Goal: Information Seeking & Learning: Learn about a topic

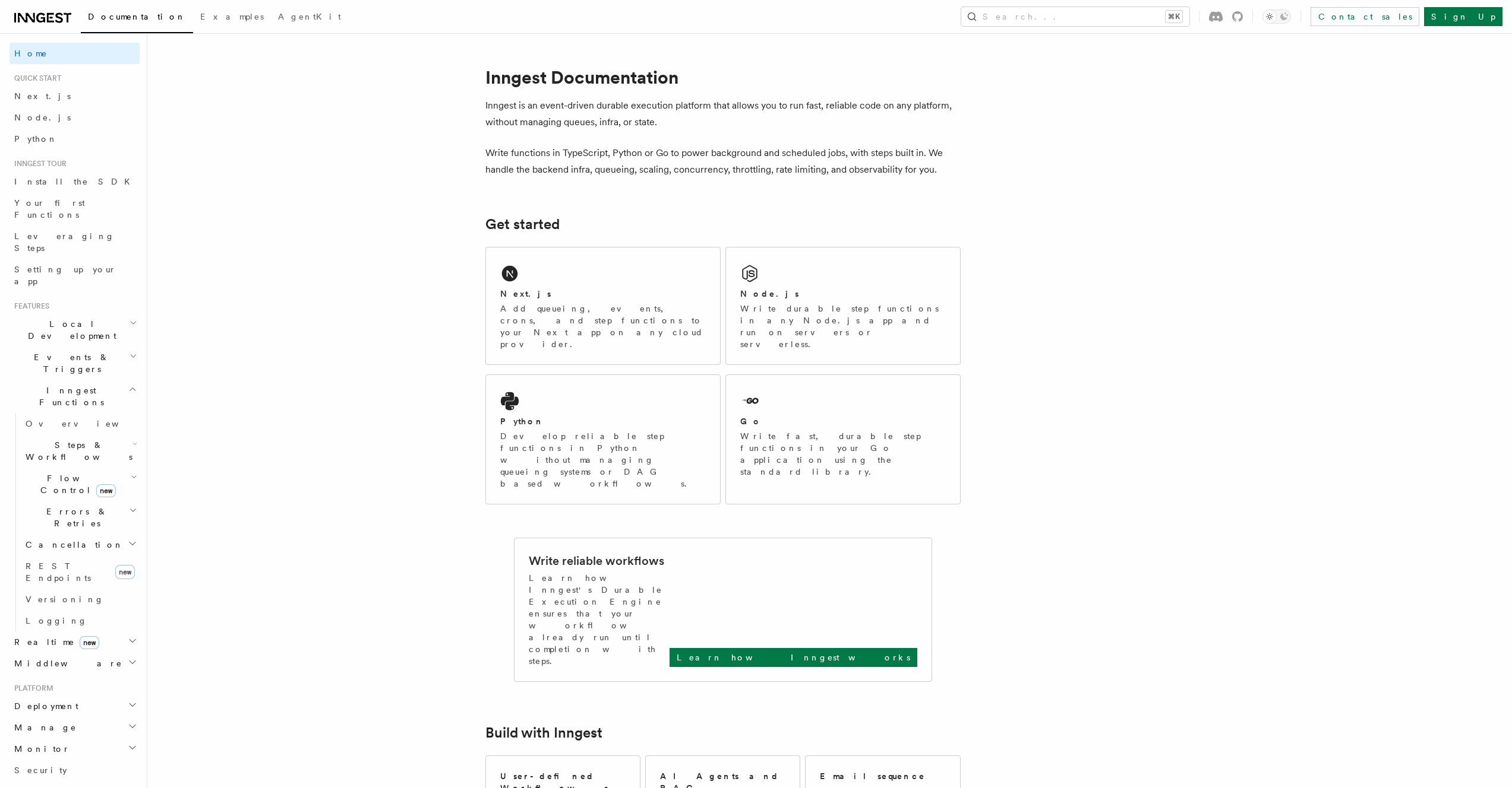
click at [56, 419] on span "Overview" at bounding box center [86, 424] width 122 height 10
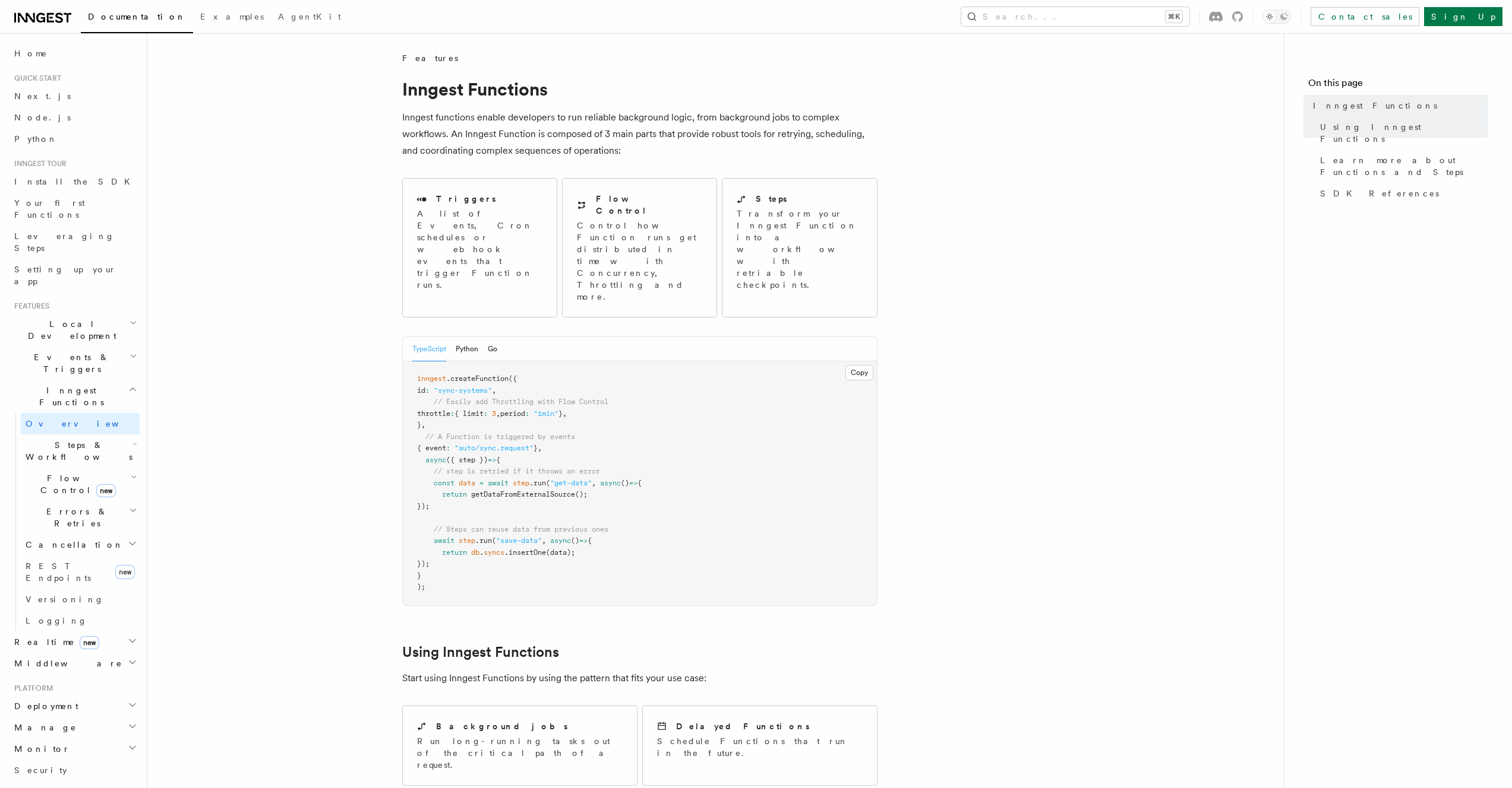
click at [385, 270] on article "Features Inngest Functions Inngest functions enable developers to run reliable …" at bounding box center [716, 800] width 1098 height 1496
click at [374, 270] on article "Features Inngest Functions Inngest functions enable developers to run reliable …" at bounding box center [716, 800] width 1098 height 1496
click at [350, 271] on article "Features Inngest Functions Inngest functions enable developers to run reliable …" at bounding box center [716, 800] width 1098 height 1496
click at [361, 263] on article "Features Inngest Functions Inngest functions enable developers to run reliable …" at bounding box center [716, 800] width 1098 height 1496
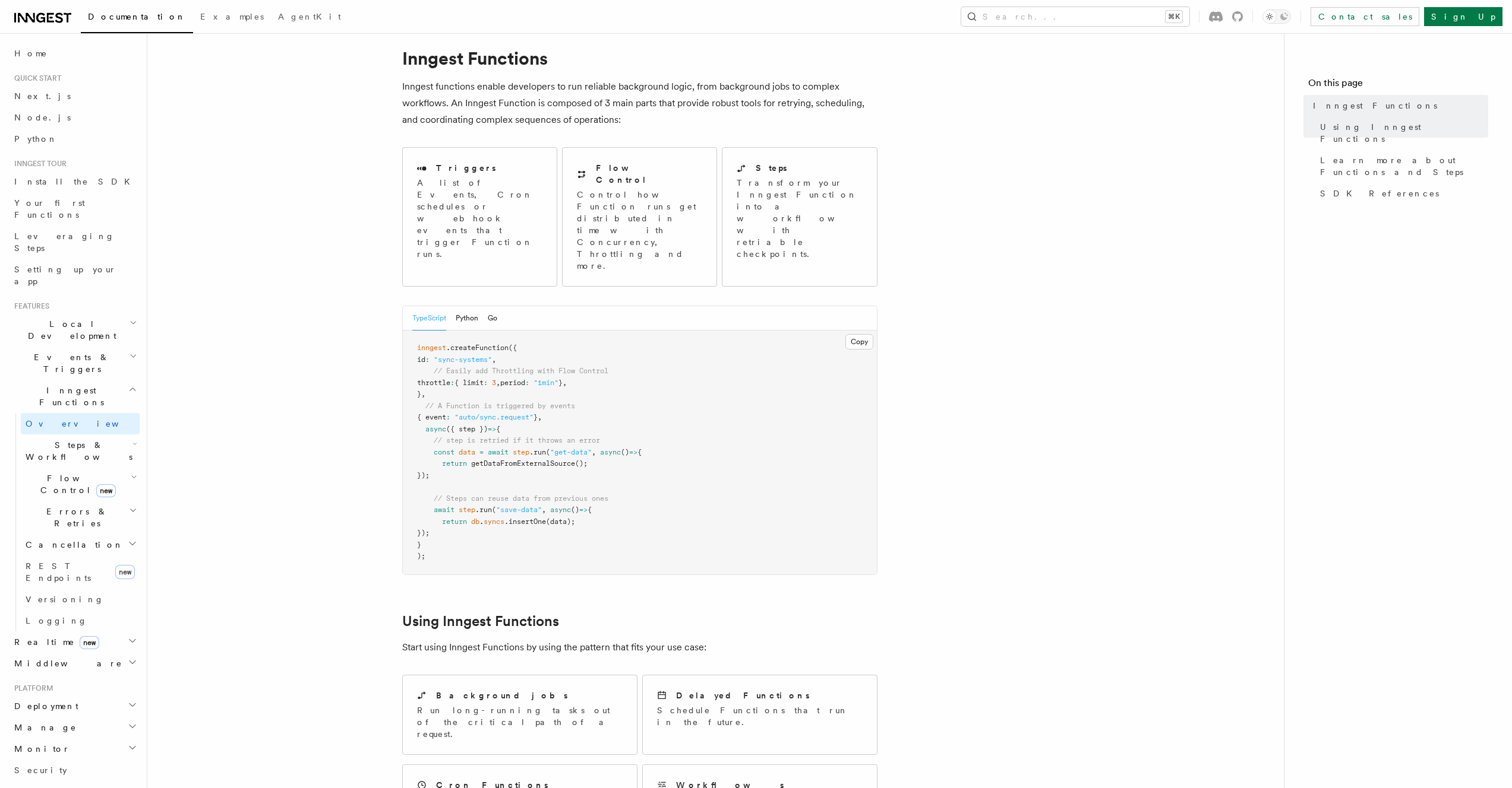
scroll to position [46, 0]
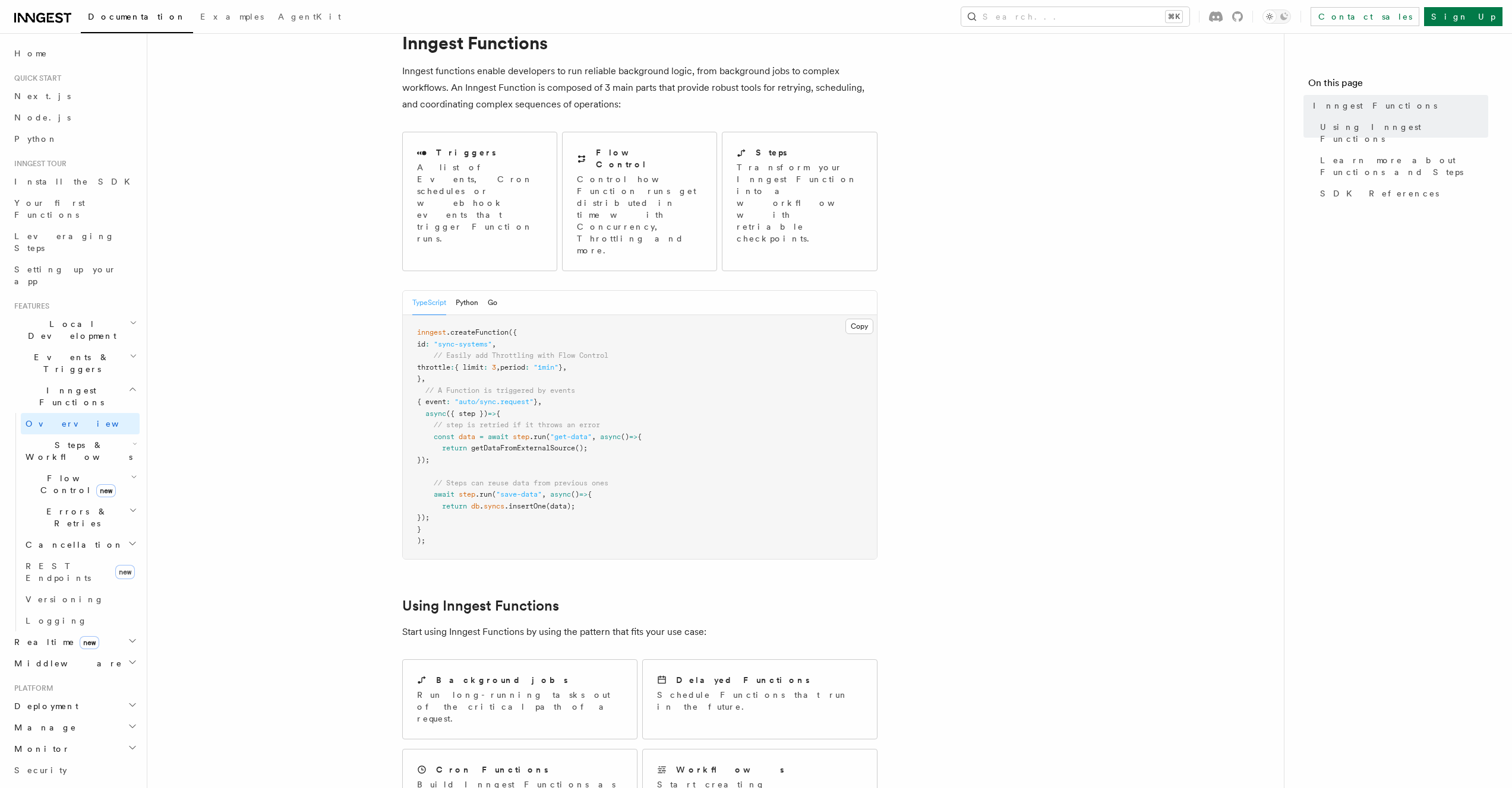
click at [356, 251] on article "Features Inngest Functions Inngest functions enable developers to run reliable …" at bounding box center [716, 754] width 1098 height 1496
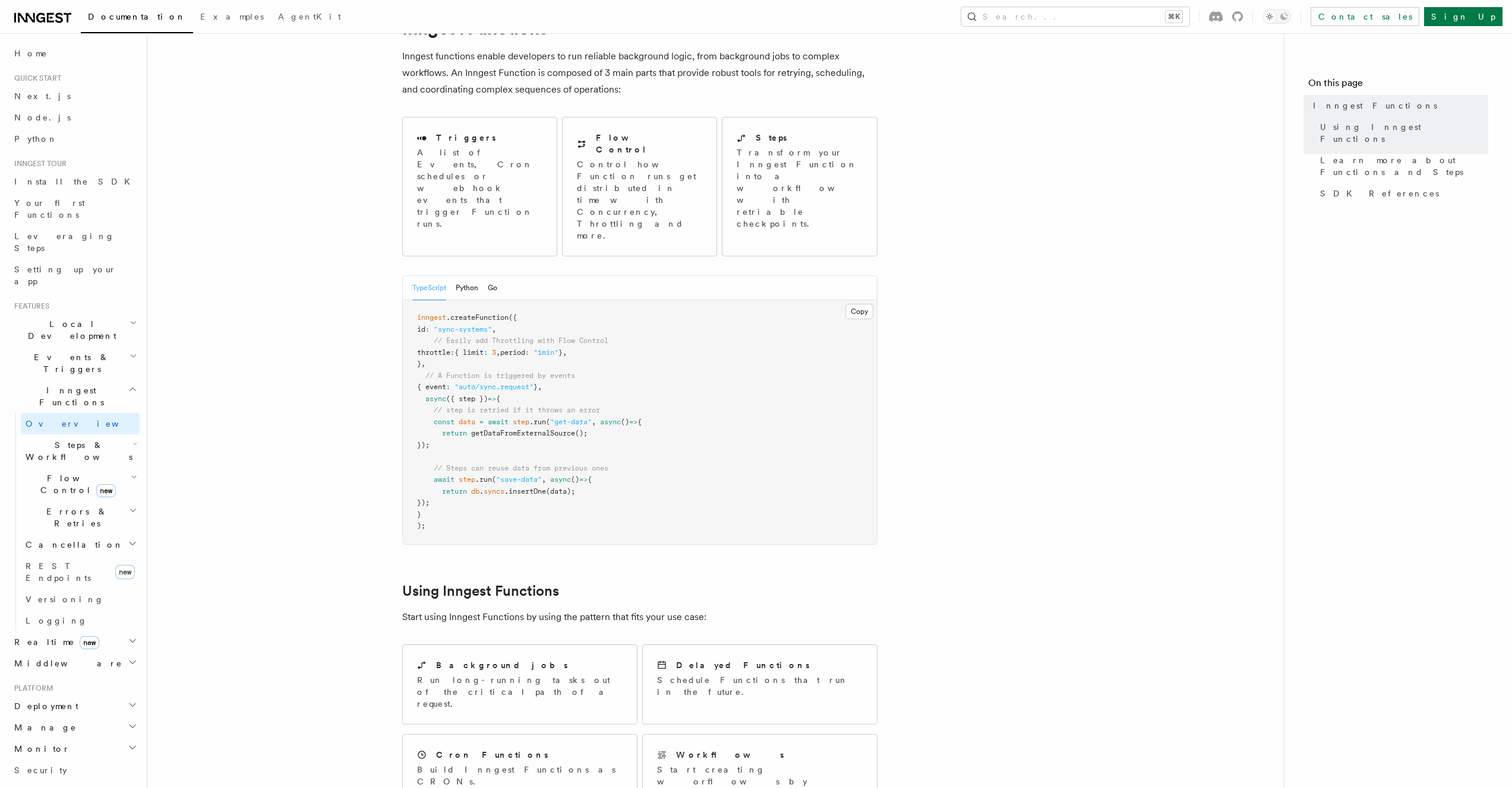
scroll to position [62, 0]
click at [355, 247] on article "Features Inngest Functions Inngest functions enable developers to run reliable …" at bounding box center [716, 738] width 1098 height 1496
click at [355, 237] on article "Features Inngest Functions Inngest functions enable developers to run reliable …" at bounding box center [716, 738] width 1098 height 1496
click at [355, 236] on article "Features Inngest Functions Inngest functions enable developers to run reliable …" at bounding box center [716, 738] width 1098 height 1496
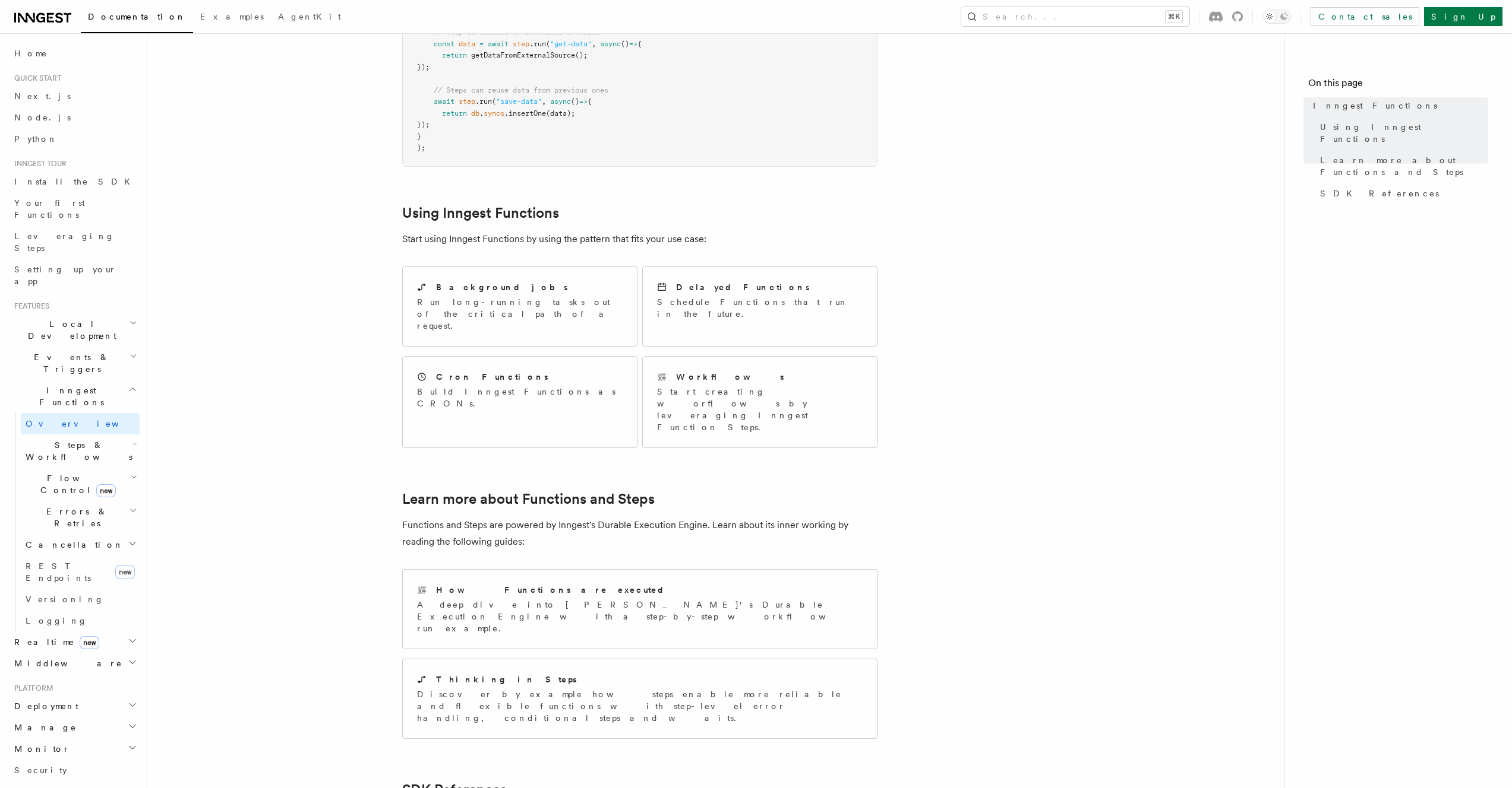
scroll to position [630, 0]
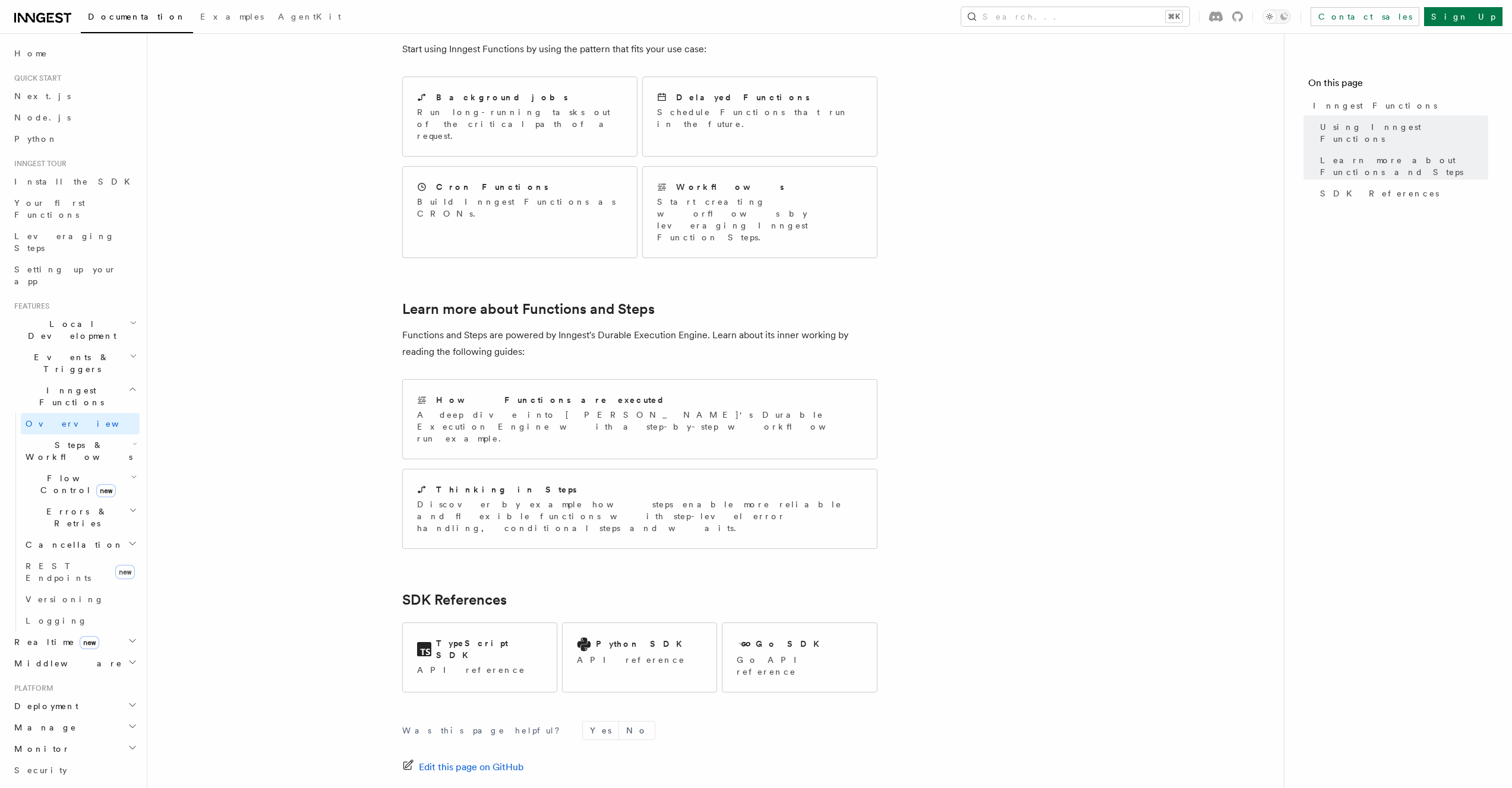
click at [355, 231] on article "Features Inngest Functions Inngest functions enable developers to run reliable …" at bounding box center [716, 171] width 1098 height 1496
click at [376, 350] on article "Features Inngest Functions Inngest functions enable developers to run reliable …" at bounding box center [716, 171] width 1098 height 1496
click at [497, 623] on div "TypeScript SDK API reference" at bounding box center [479, 657] width 154 height 67
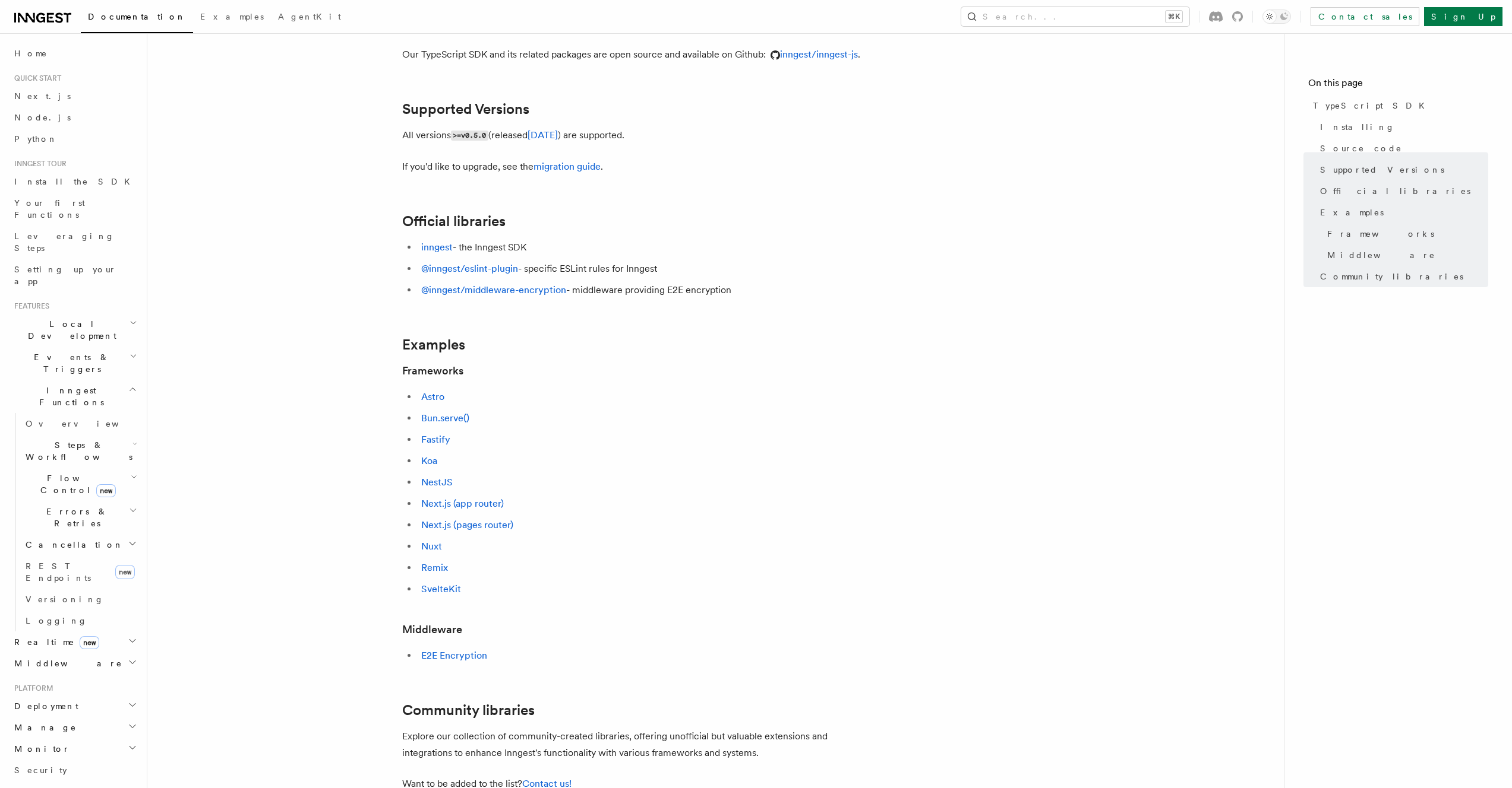
scroll to position [163, 0]
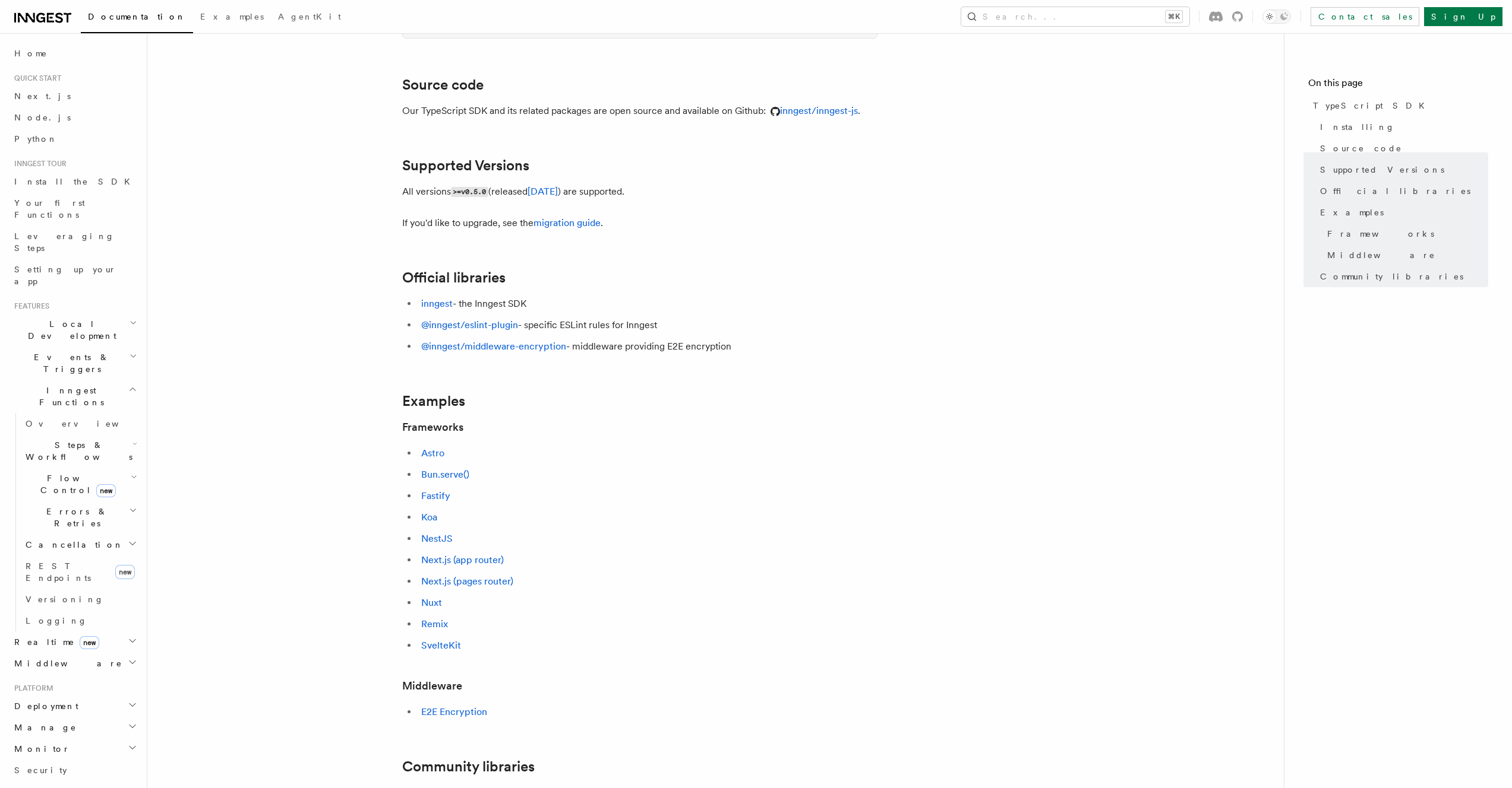
click at [363, 385] on article "References TypeScript SDK TypeScript SDK Installing npm pnpm yarn Copy Copied n…" at bounding box center [716, 512] width 1098 height 1245
click at [434, 305] on link "inngest" at bounding box center [436, 303] width 32 height 12
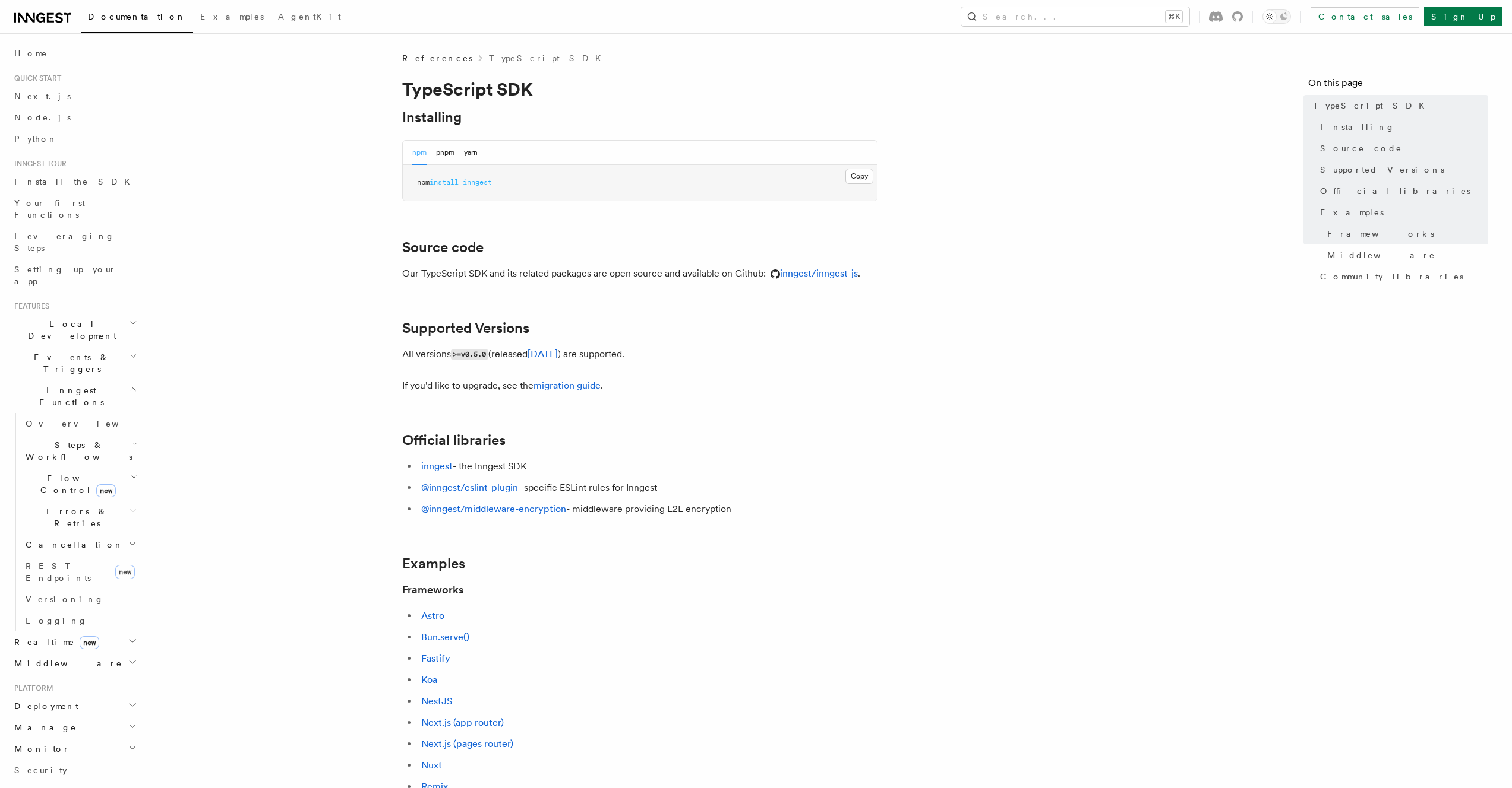
click at [274, 263] on article "References TypeScript SDK TypeScript SDK Installing npm pnpm yarn Copy Copied n…" at bounding box center [716, 675] width 1098 height 1245
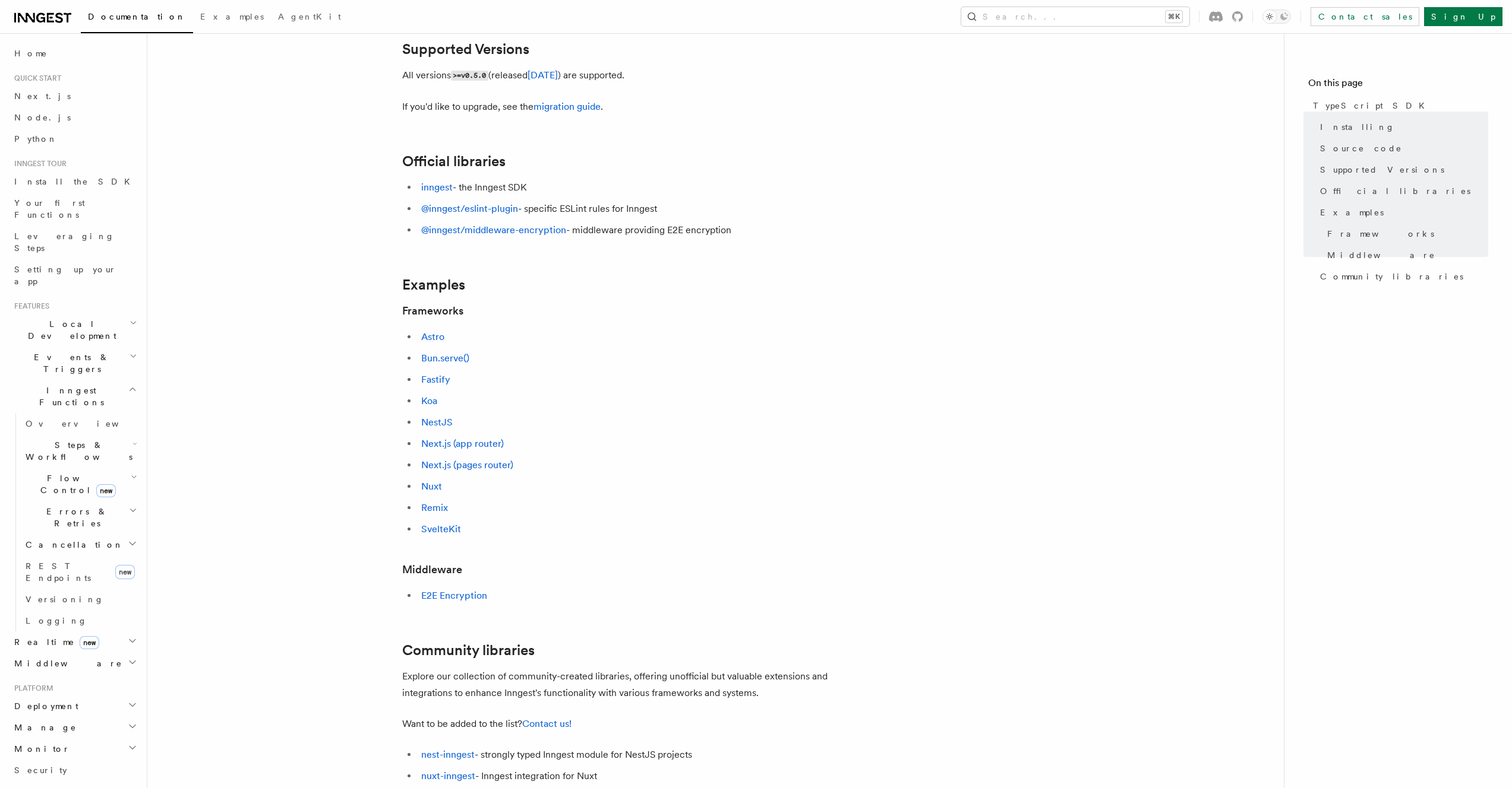
scroll to position [350, 0]
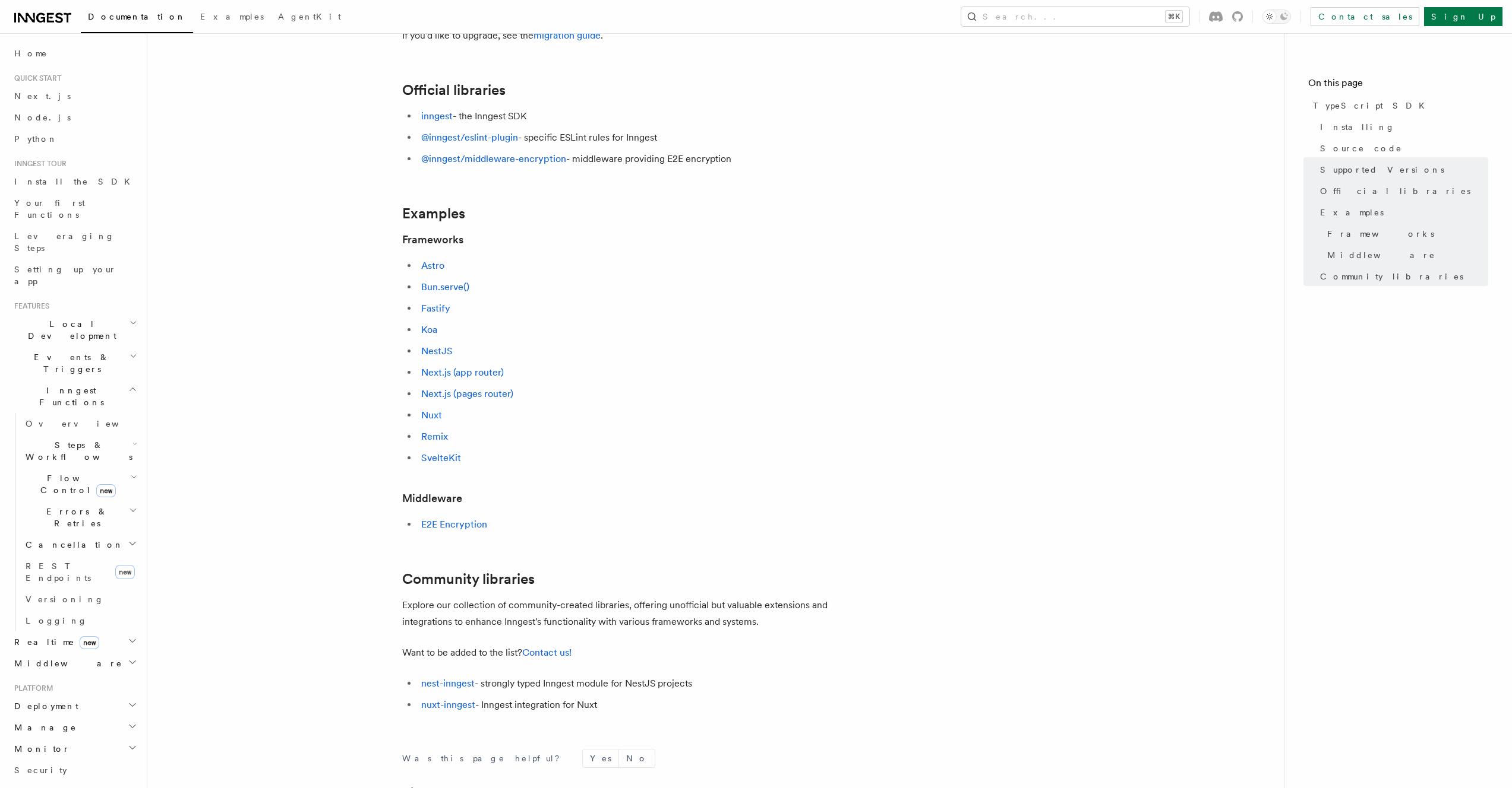
click at [322, 245] on article "References TypeScript SDK TypeScript SDK Installing npm pnpm yarn Copy Copied n…" at bounding box center [716, 325] width 1098 height 1245
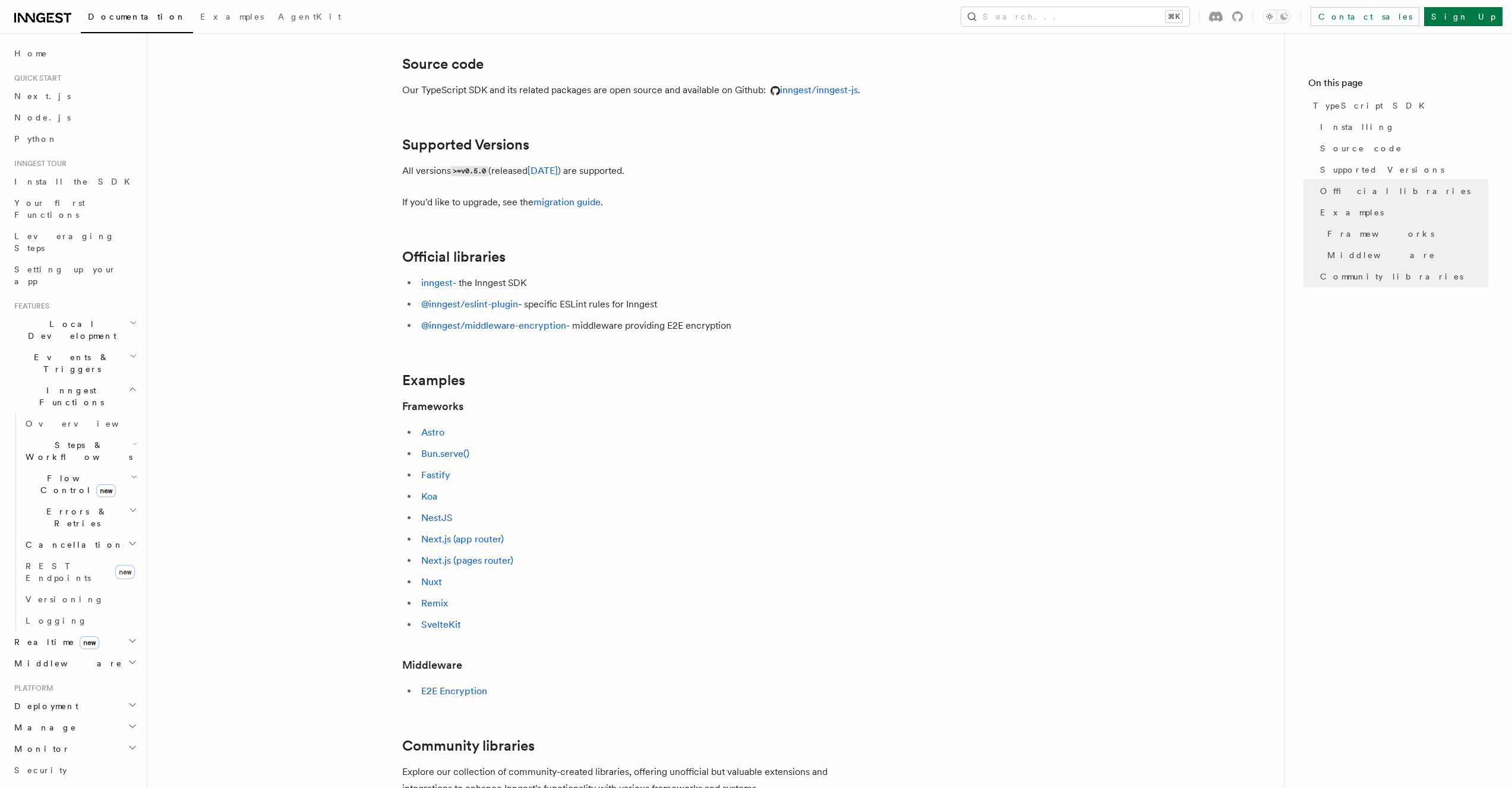
scroll to position [27, 0]
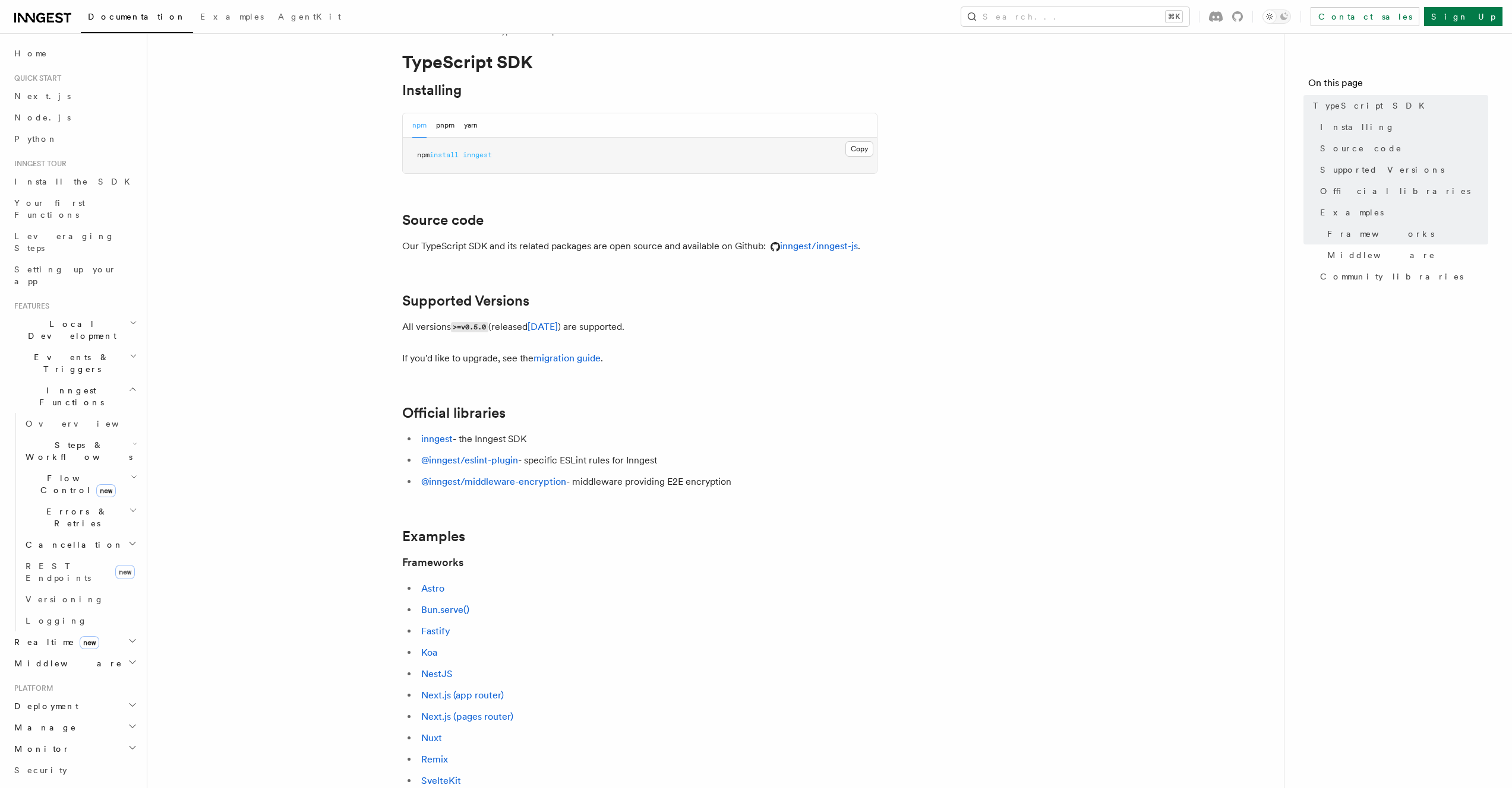
click at [336, 248] on article "References TypeScript SDK TypeScript SDK Installing npm pnpm yarn Copy Copied n…" at bounding box center [716, 648] width 1098 height 1245
click at [338, 234] on article "References TypeScript SDK TypeScript SDK Installing npm pnpm yarn Copy Copied n…" at bounding box center [716, 648] width 1098 height 1245
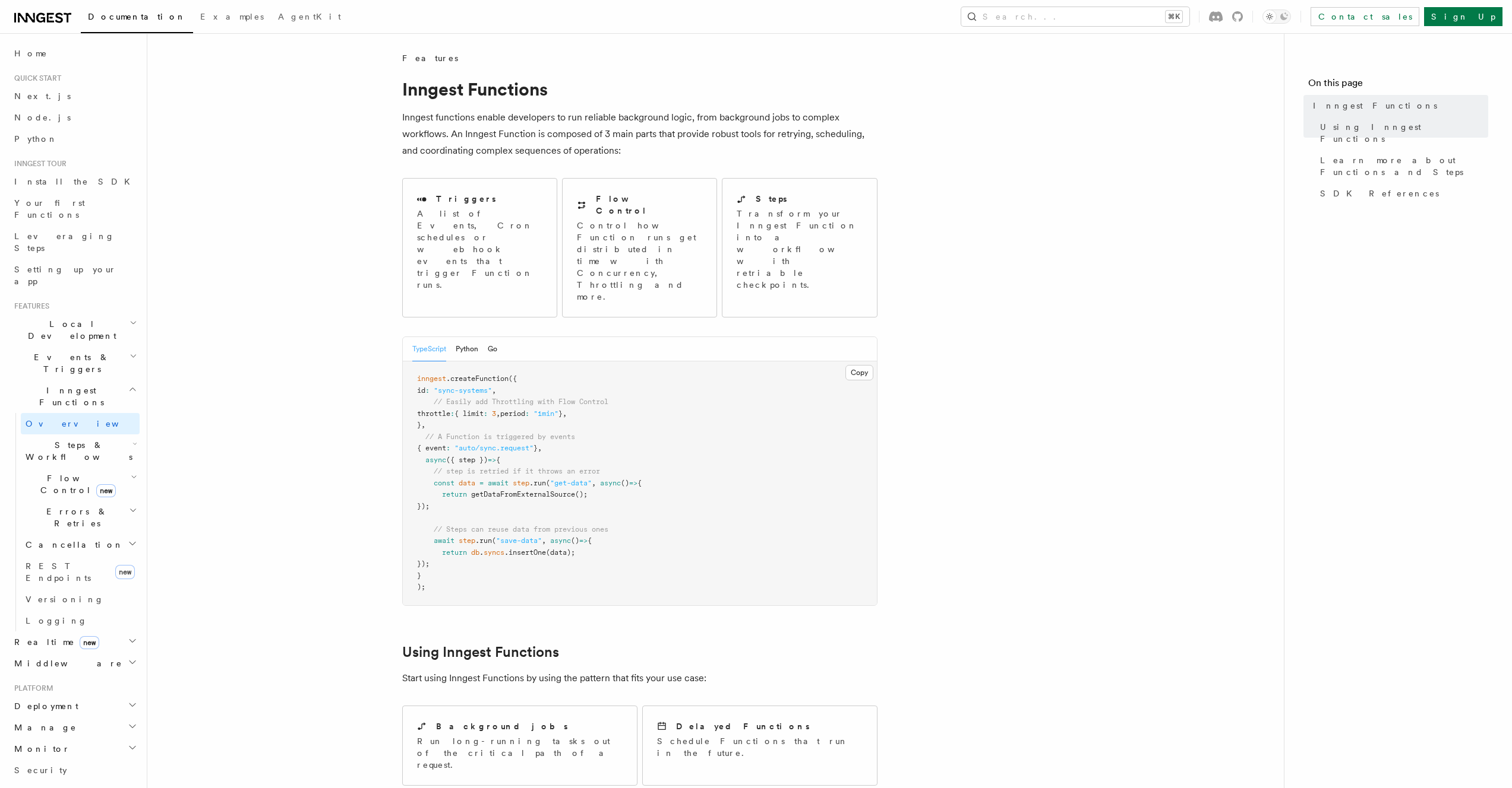
click at [237, 335] on article "Features Inngest Functions Inngest functions enable developers to run reliable …" at bounding box center [716, 800] width 1098 height 1496
click at [274, 432] on article "Features Inngest Functions Inngest functions enable developers to run reliable …" at bounding box center [716, 800] width 1098 height 1496
click at [488, 456] on span "({ step })" at bounding box center [467, 460] width 41 height 8
click at [494, 444] on span ""auto/sync.request"" at bounding box center [494, 448] width 79 height 8
click at [482, 246] on div "Triggers A list of Events, Cron schedules or webhook events that trigger Functi…" at bounding box center [479, 242] width 154 height 127
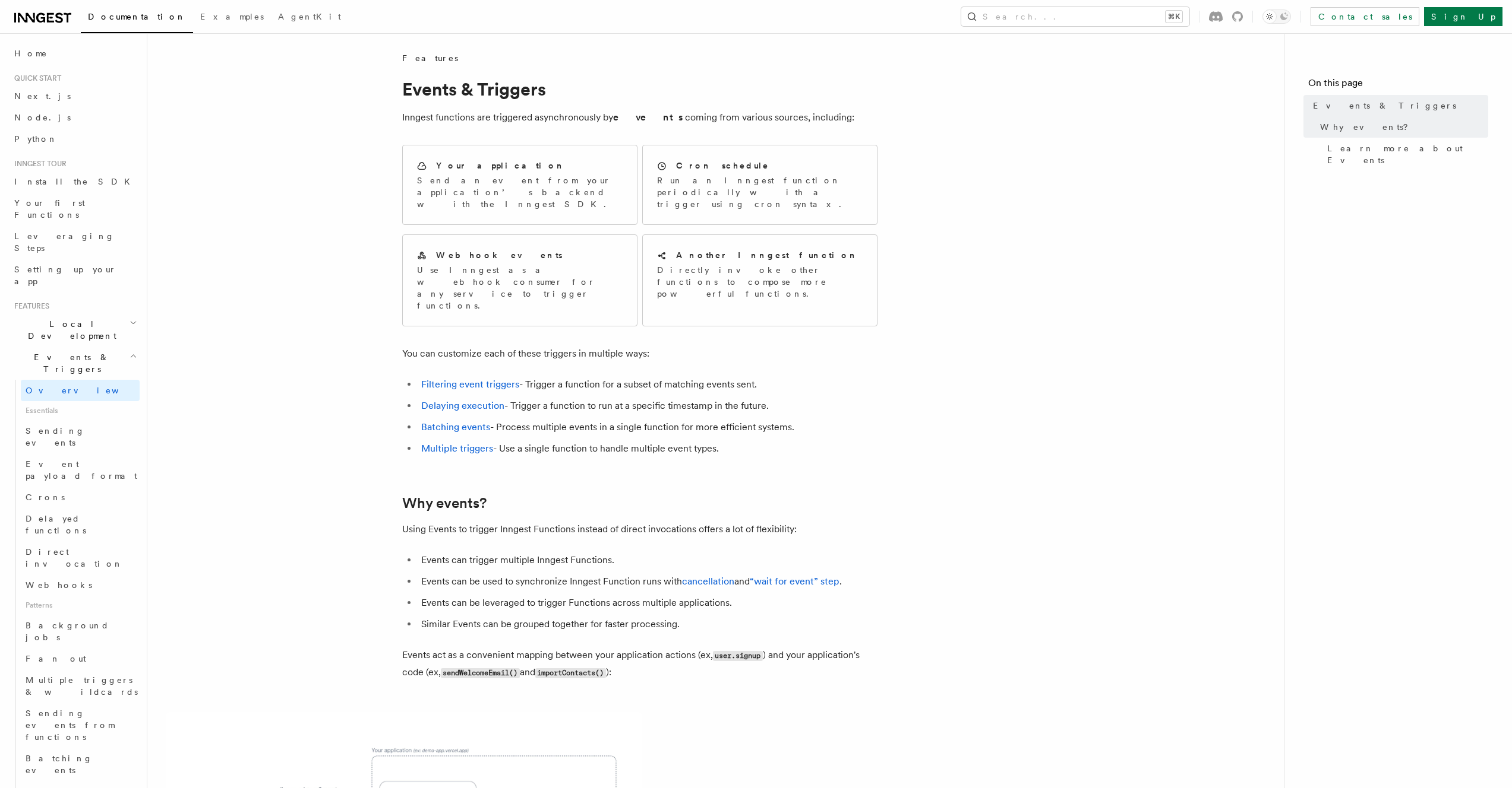
click at [366, 297] on article "Features Events & Triggers Inngest functions are triggered asynchronously by ev…" at bounding box center [716, 712] width 1098 height 1321
click at [359, 249] on article "Features Events & Triggers Inngest functions are triggered asynchronously by ev…" at bounding box center [716, 712] width 1098 height 1321
click at [361, 250] on article "Features Events & Triggers Inngest functions are triggered asynchronously by ev…" at bounding box center [716, 712] width 1098 height 1321
click at [361, 251] on article "Features Events & Triggers Inngest functions are triggered asynchronously by ev…" at bounding box center [716, 712] width 1098 height 1321
click at [360, 246] on article "Features Events & Triggers Inngest functions are triggered asynchronously by ev…" at bounding box center [716, 712] width 1098 height 1321
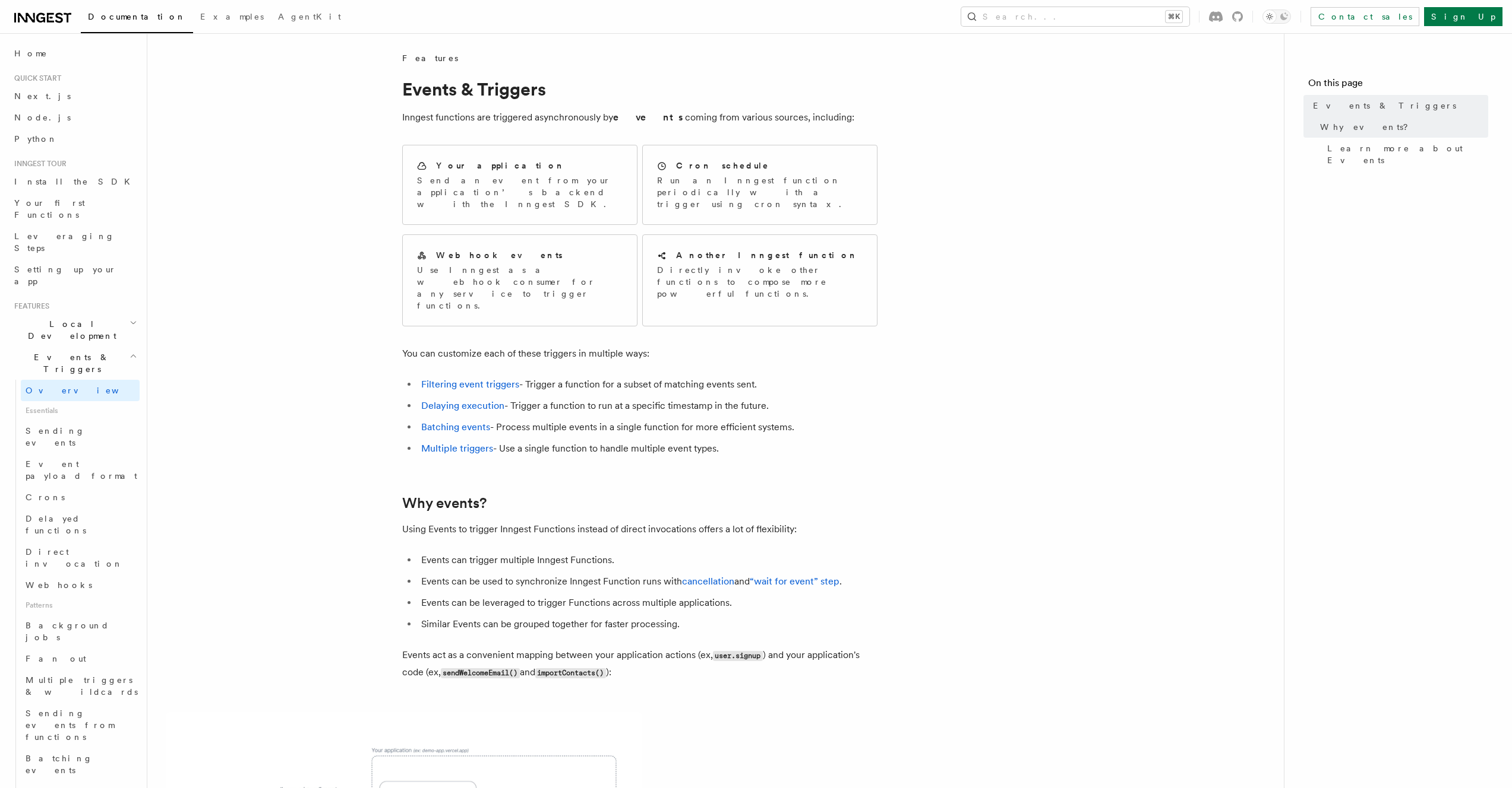
click at [326, 188] on article "Features Events & Triggers Inngest functions are triggered asynchronously by ev…" at bounding box center [716, 712] width 1098 height 1321
click at [337, 193] on article "Features Events & Triggers Inngest functions are triggered asynchronously by ev…" at bounding box center [716, 712] width 1098 height 1321
click at [505, 166] on div "Your application" at bounding box center [519, 166] width 205 height 13
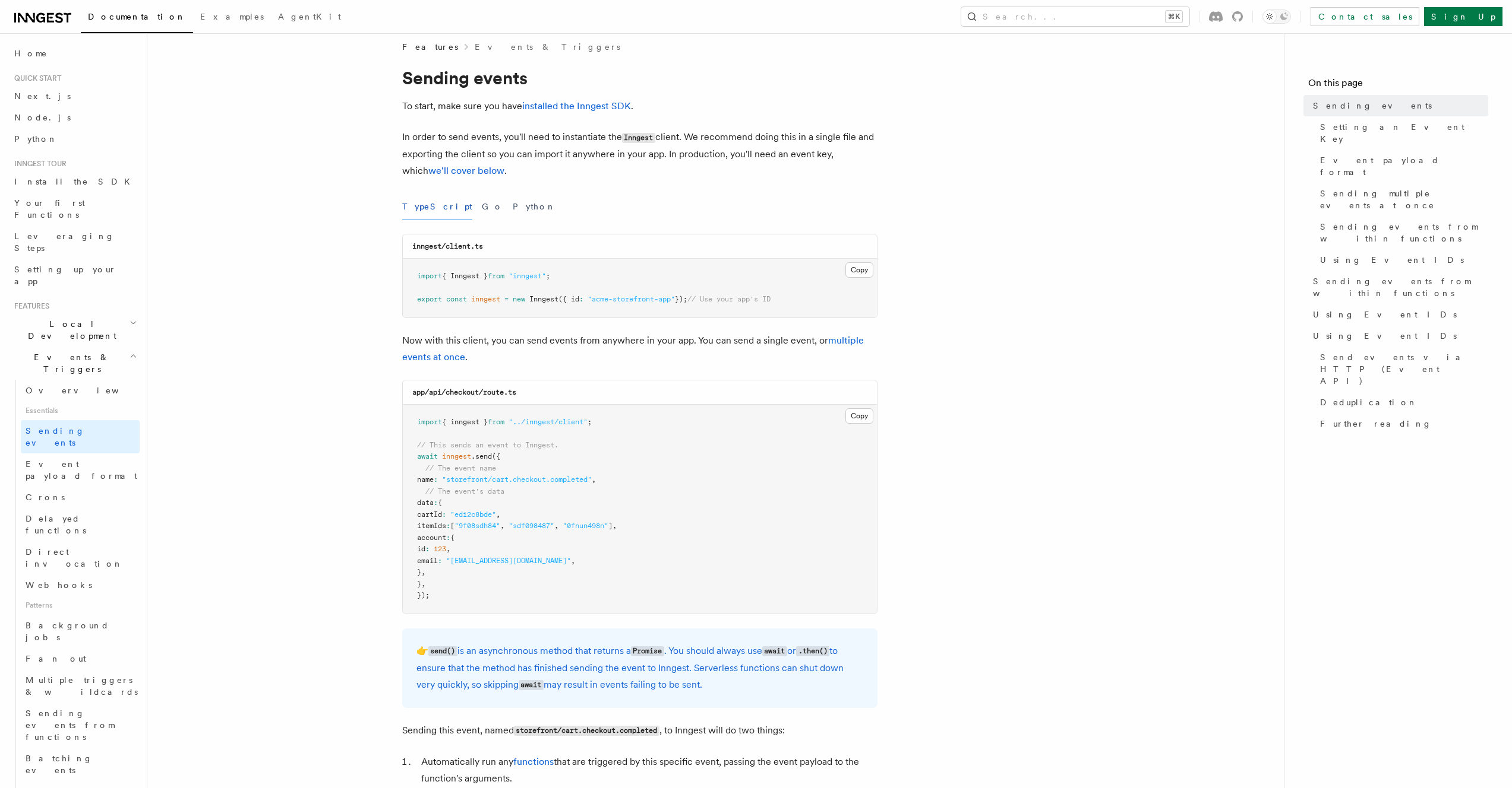
scroll to position [12, 0]
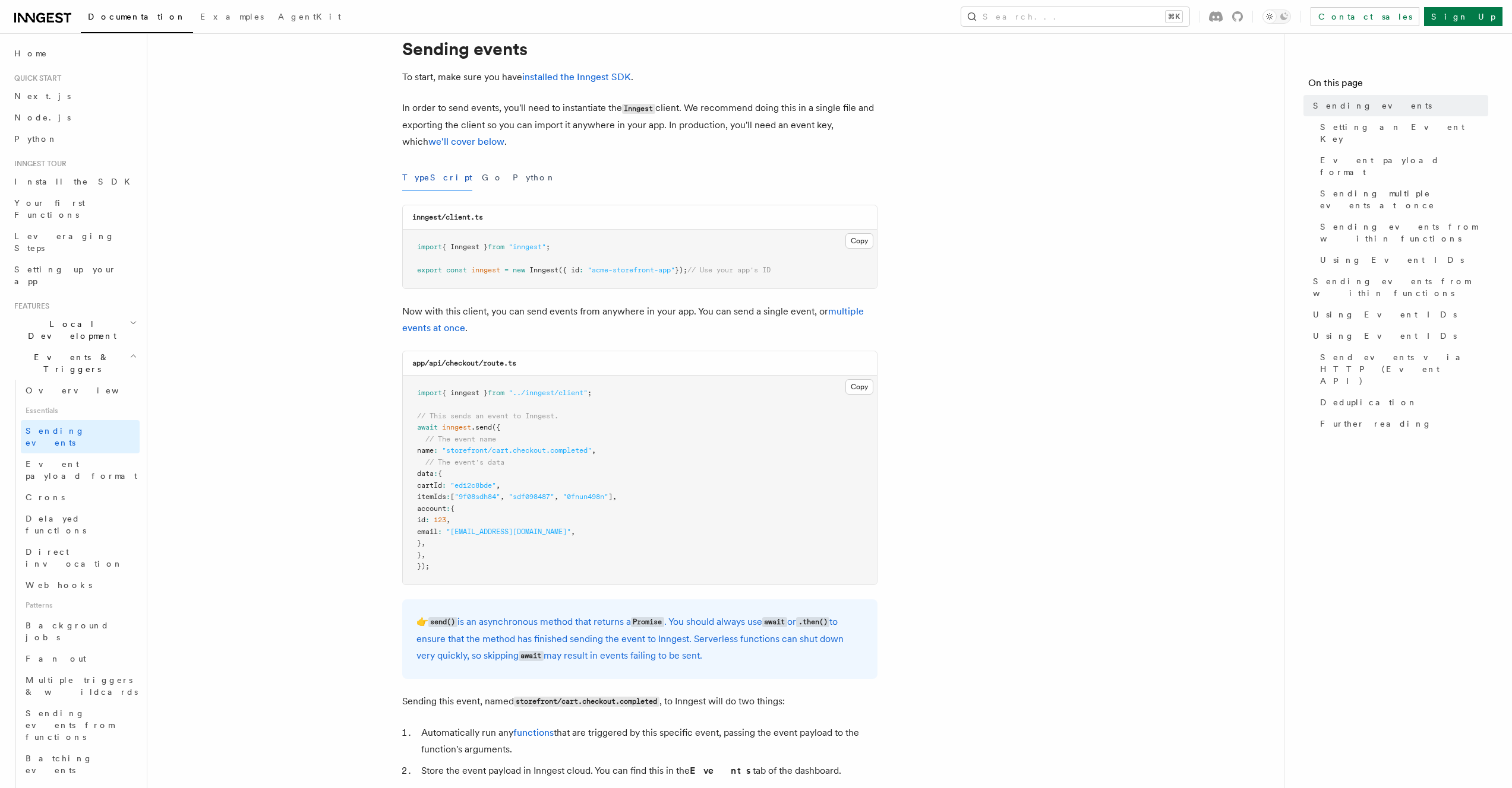
scroll to position [49, 0]
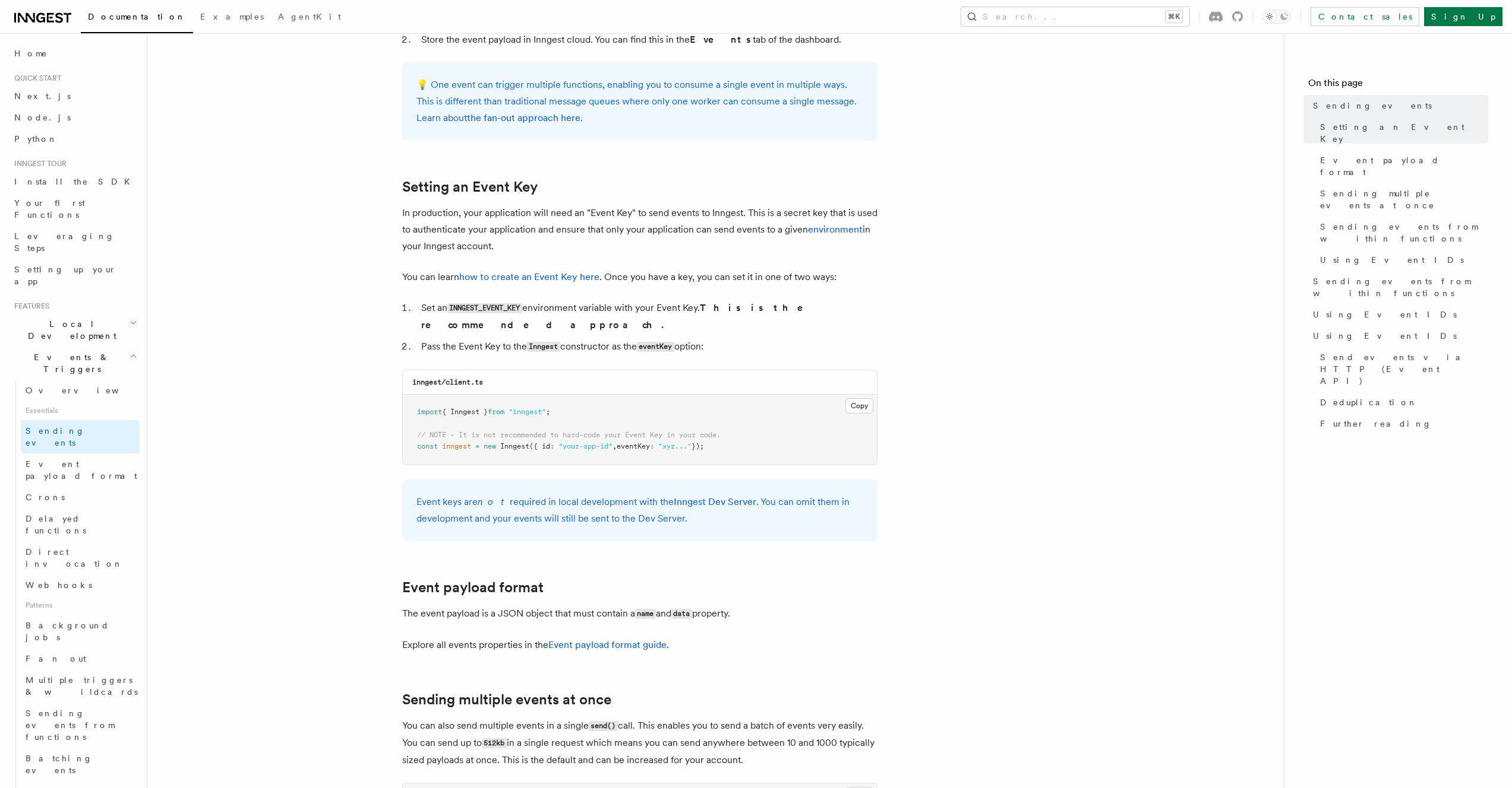
scroll to position [786, 0]
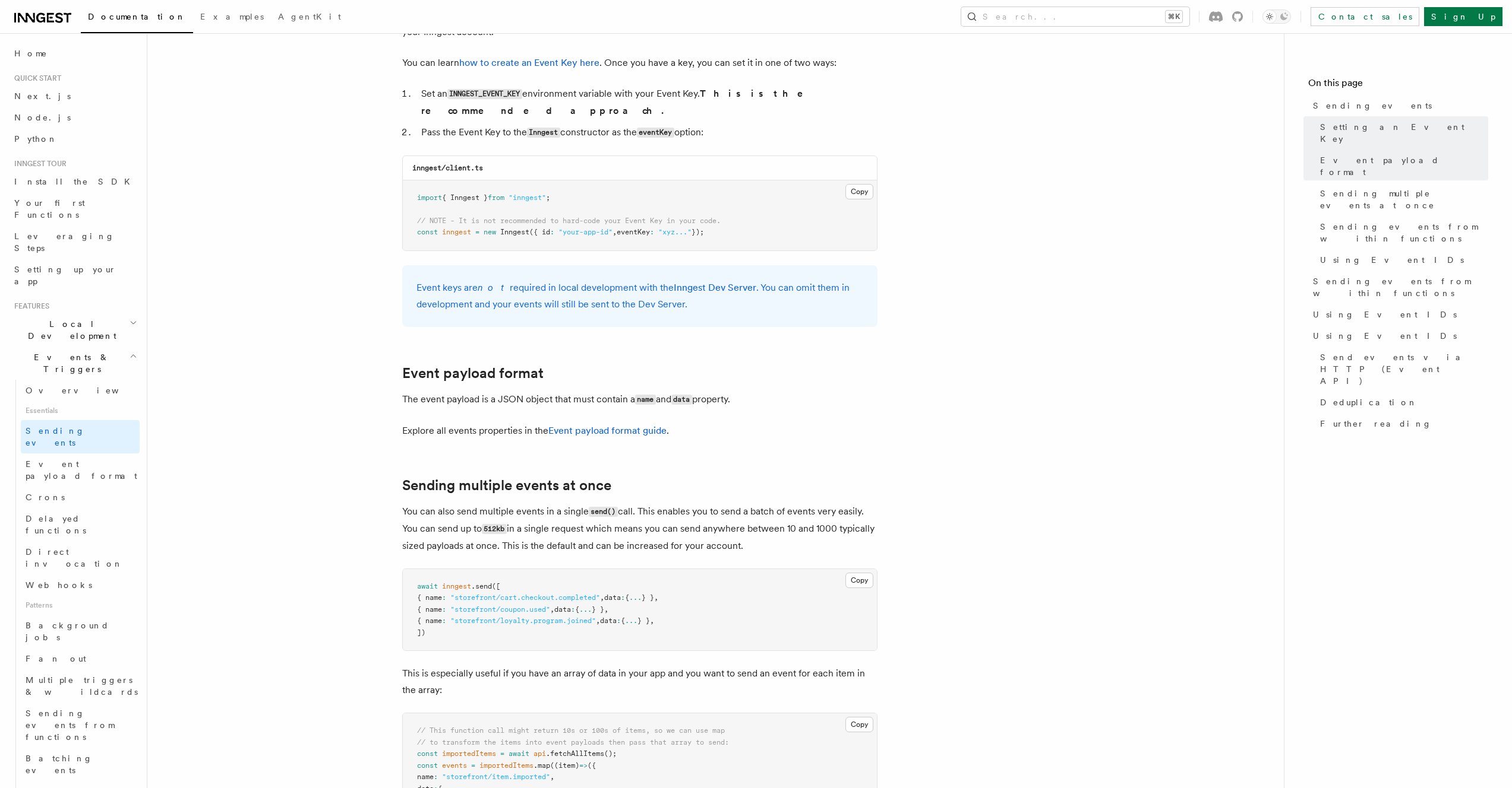
drag, startPoint x: 248, startPoint y: 426, endPoint x: 255, endPoint y: 437, distance: 13.0
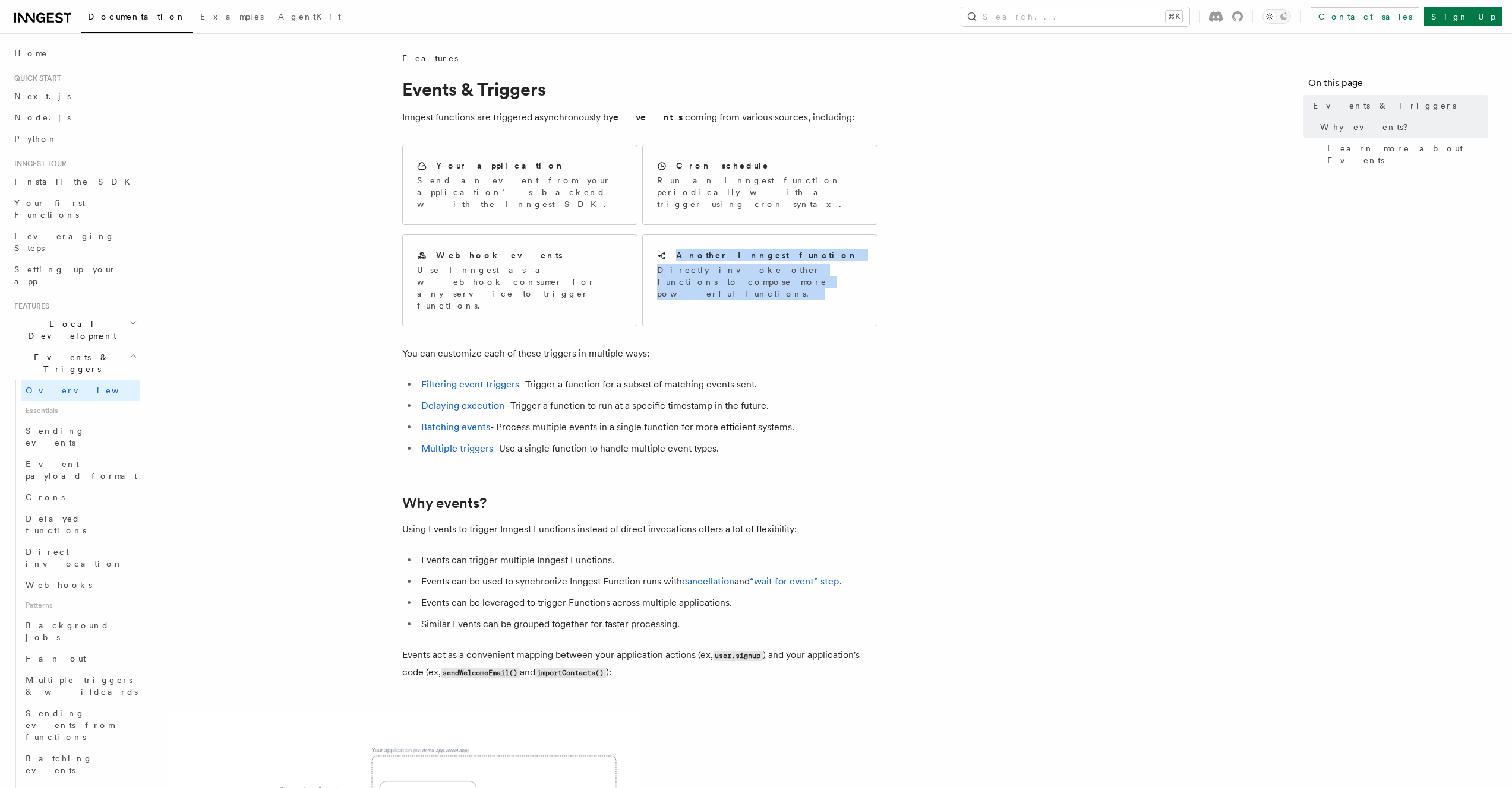
drag, startPoint x: 226, startPoint y: 314, endPoint x: 233, endPoint y: 327, distance: 14.8
click at [227, 318] on article "Features Events & Triggers Inngest functions are triggered asynchronously by ev…" at bounding box center [716, 712] width 1098 height 1321
click at [345, 432] on article "Features Events & Triggers Inngest functions are triggered asynchronously by ev…" at bounding box center [716, 712] width 1098 height 1321
click at [338, 414] on article "Features Events & Triggers Inngest functions are triggered asynchronously by ev…" at bounding box center [716, 712] width 1098 height 1321
click at [218, 403] on article "Features Events & Triggers Inngest functions are triggered asynchronously by ev…" at bounding box center [716, 712] width 1098 height 1321
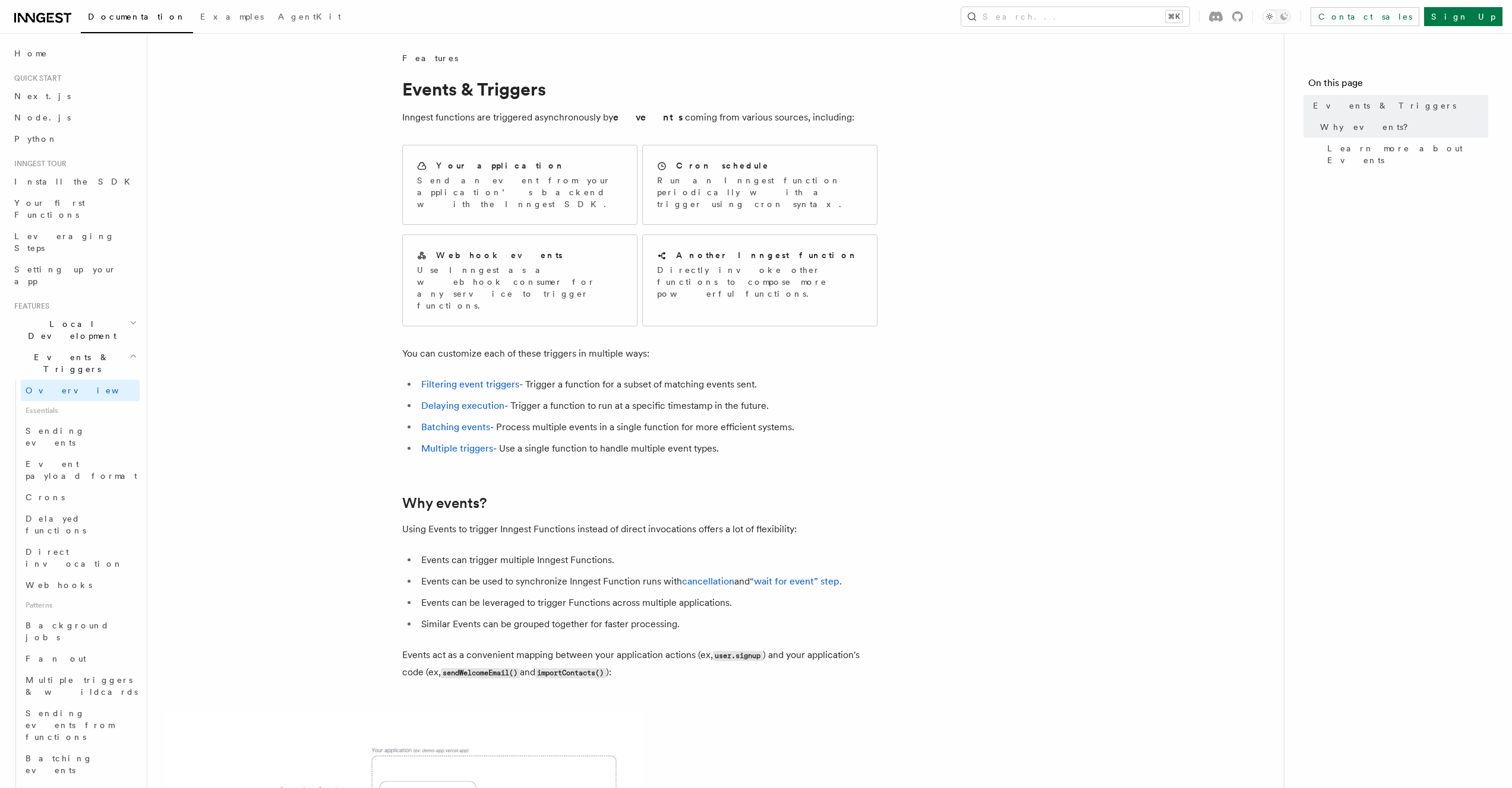
drag, startPoint x: 994, startPoint y: 220, endPoint x: 972, endPoint y: 156, distance: 67.7
click at [994, 220] on article "Features Events & Triggers Inngest functions are triggered asynchronously by ev…" at bounding box center [716, 712] width 1098 height 1321
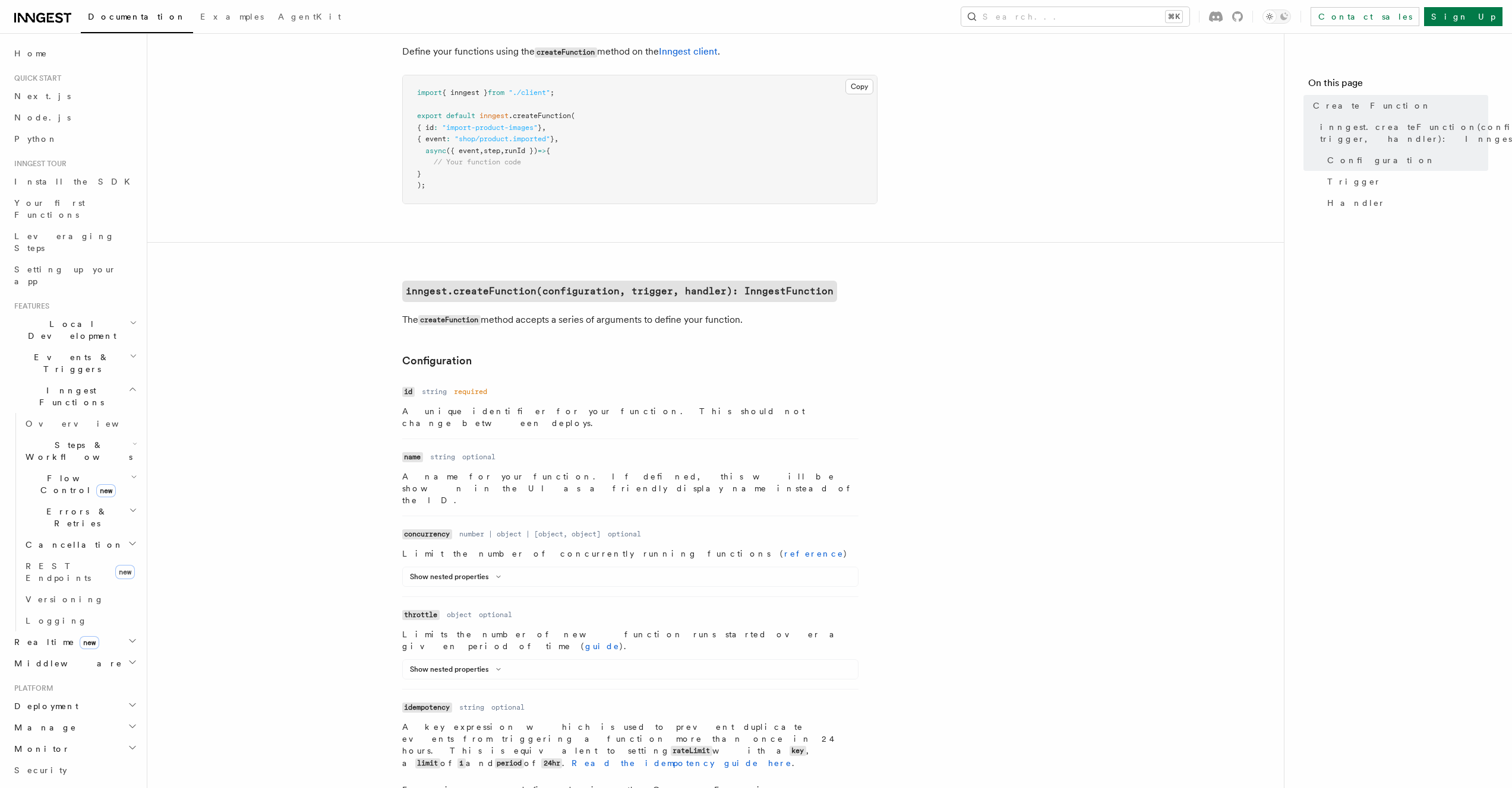
scroll to position [70, 0]
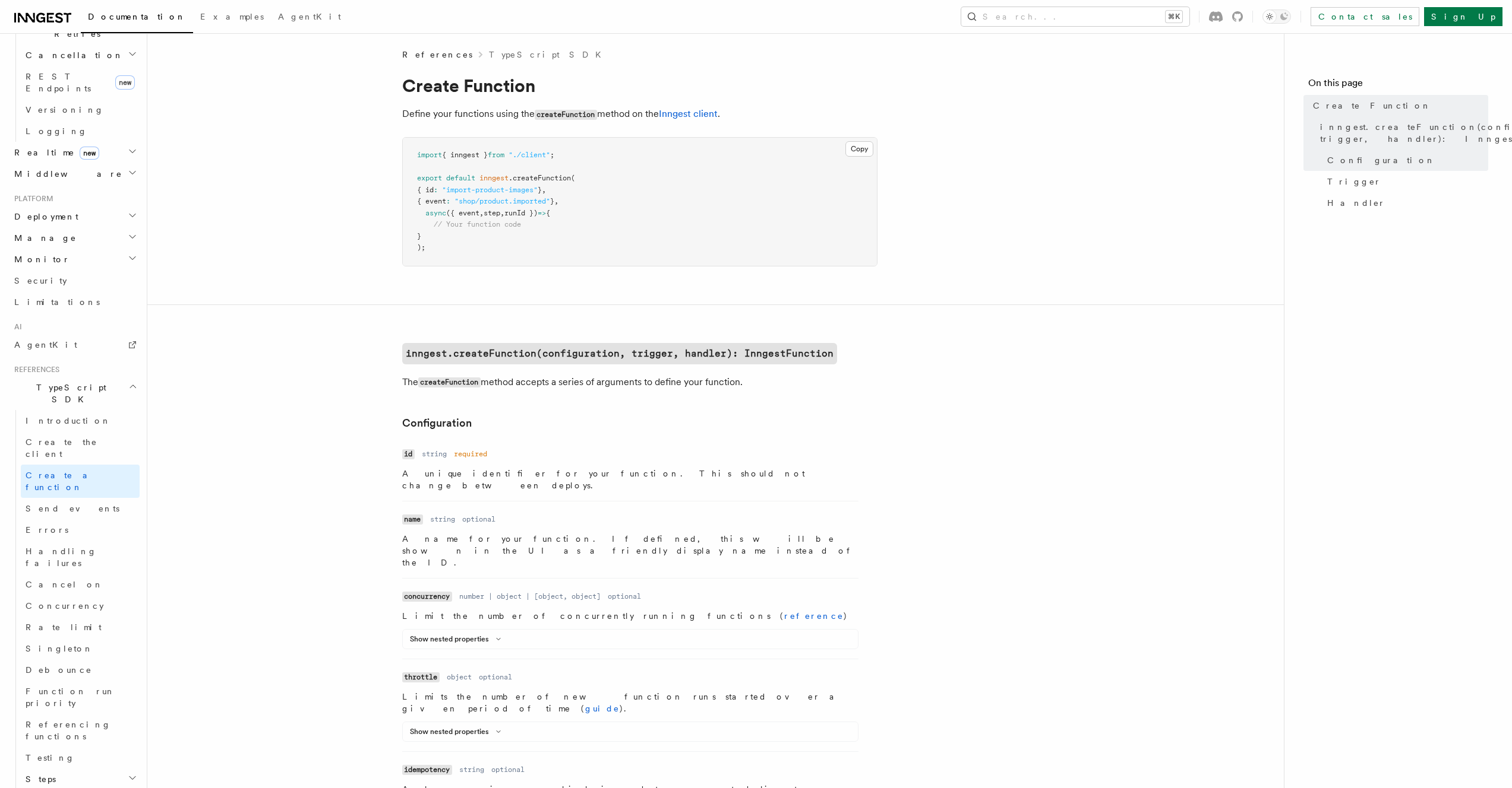
scroll to position [0, 0]
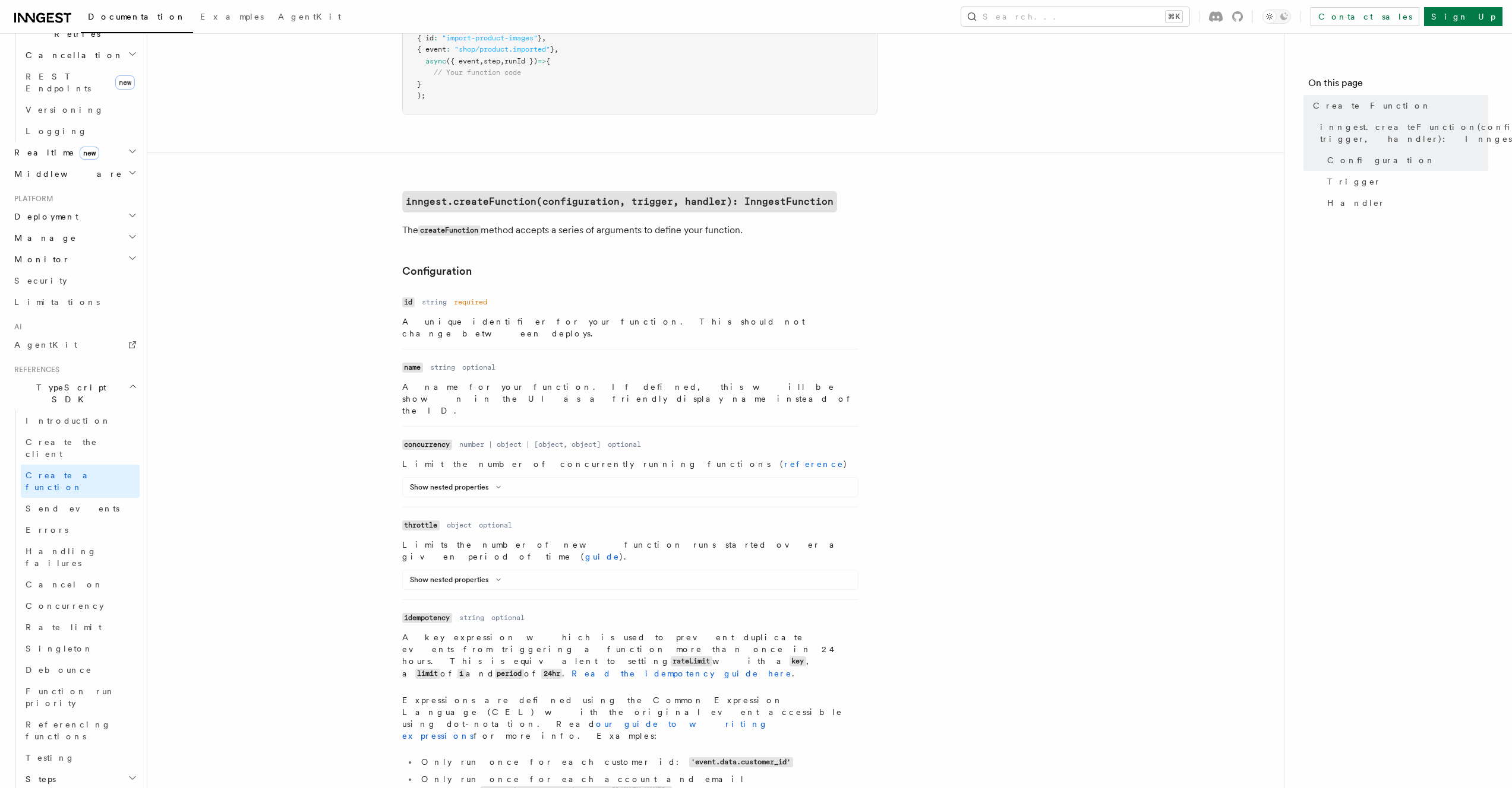
scroll to position [153, 0]
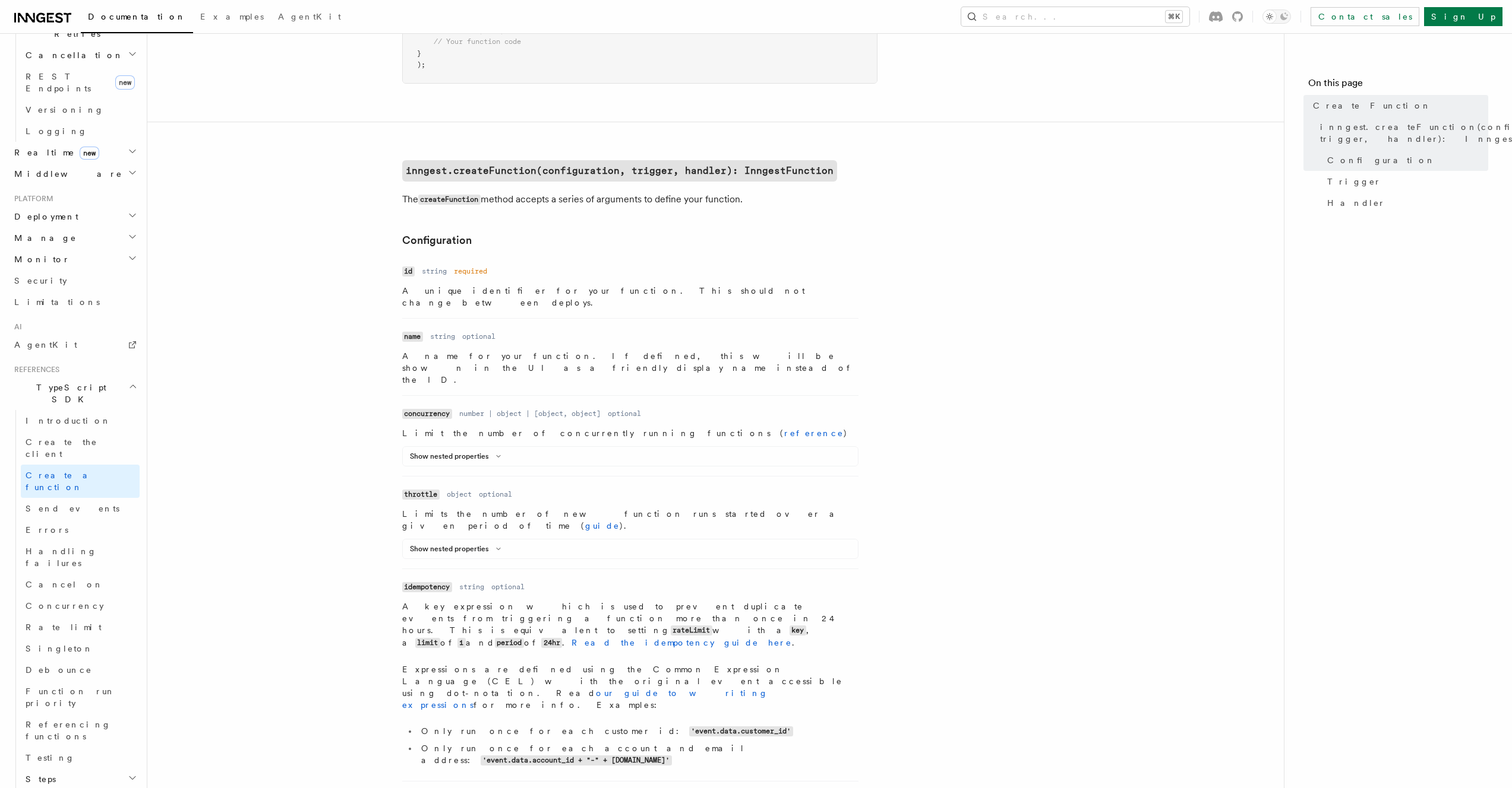
scroll to position [187, 0]
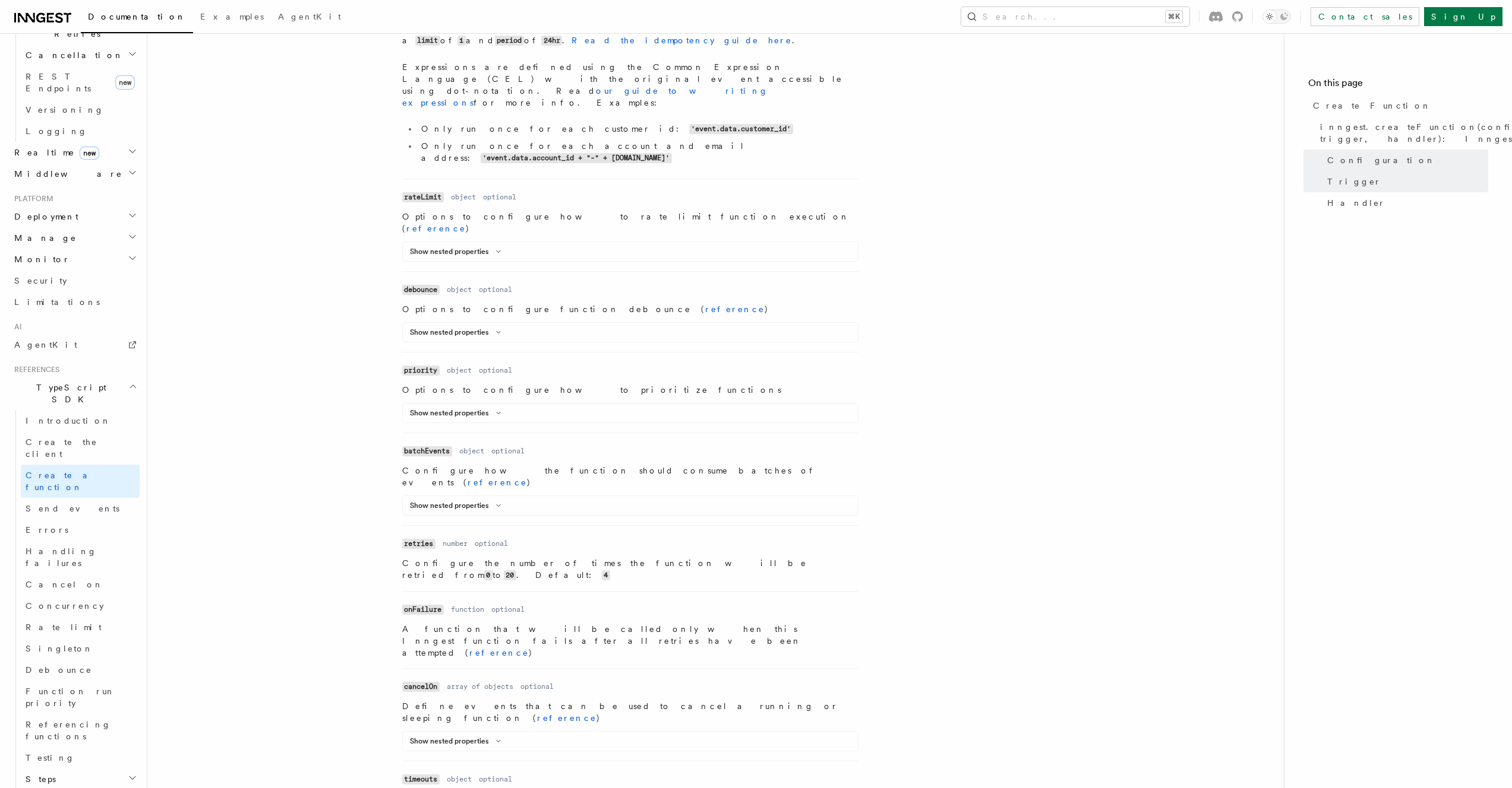
scroll to position [799, 0]
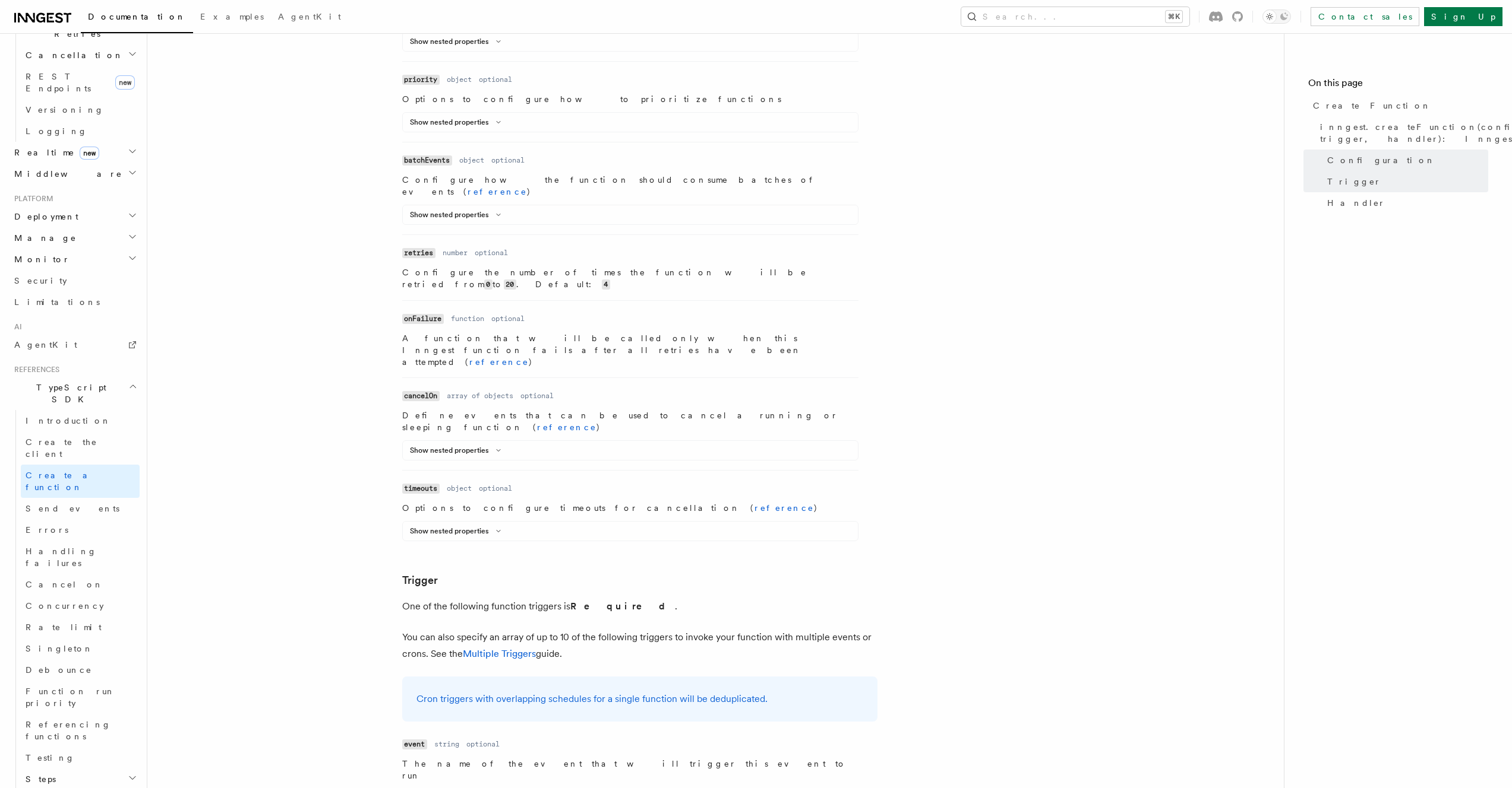
scroll to position [1250, 0]
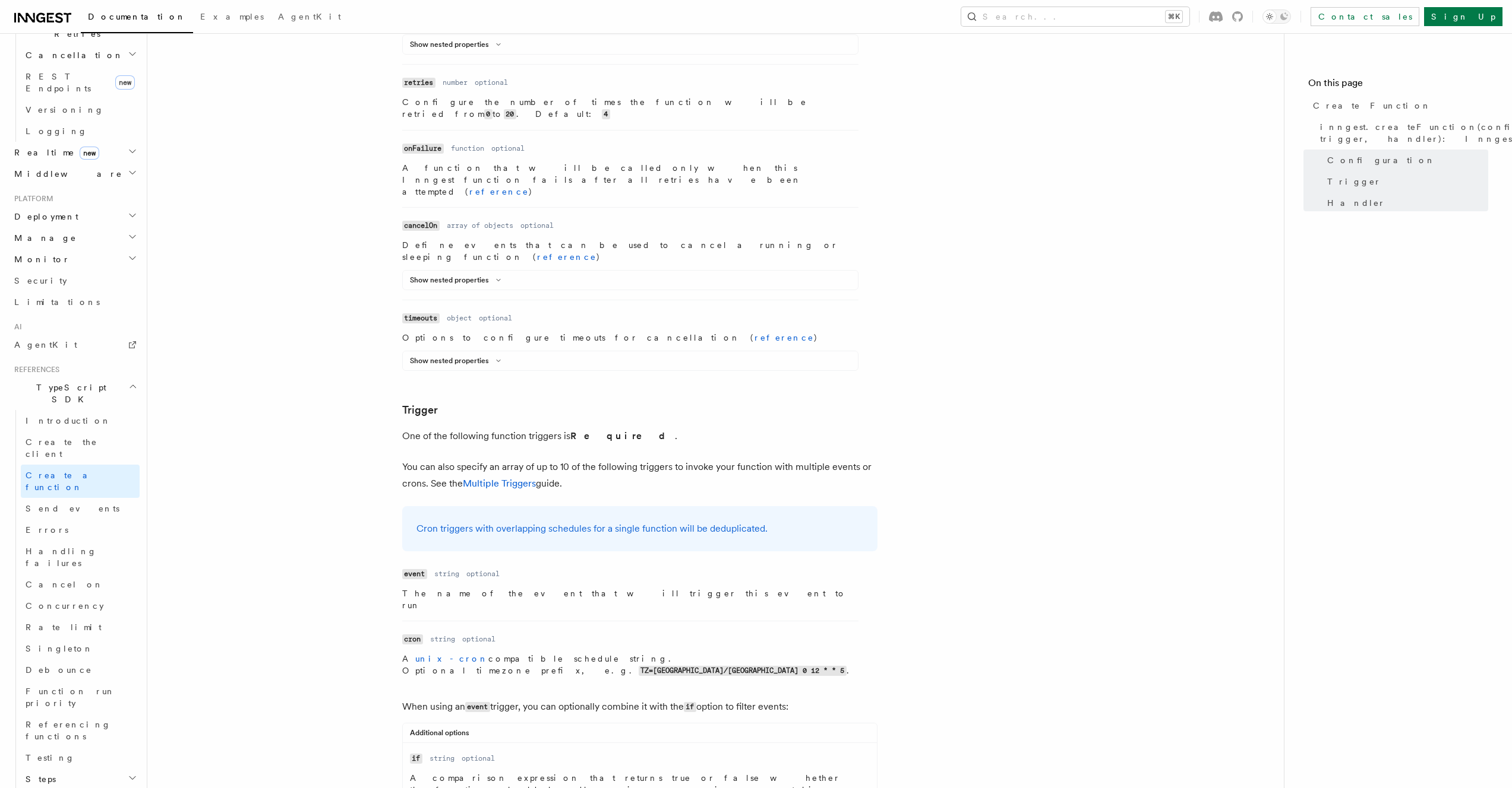
click at [328, 310] on article "References TypeScript SDK Create Function Define your functions using the creat…" at bounding box center [716, 529] width 1098 height 3455
click at [298, 350] on article "References TypeScript SDK Create Function Define your functions using the creat…" at bounding box center [716, 529] width 1098 height 3455
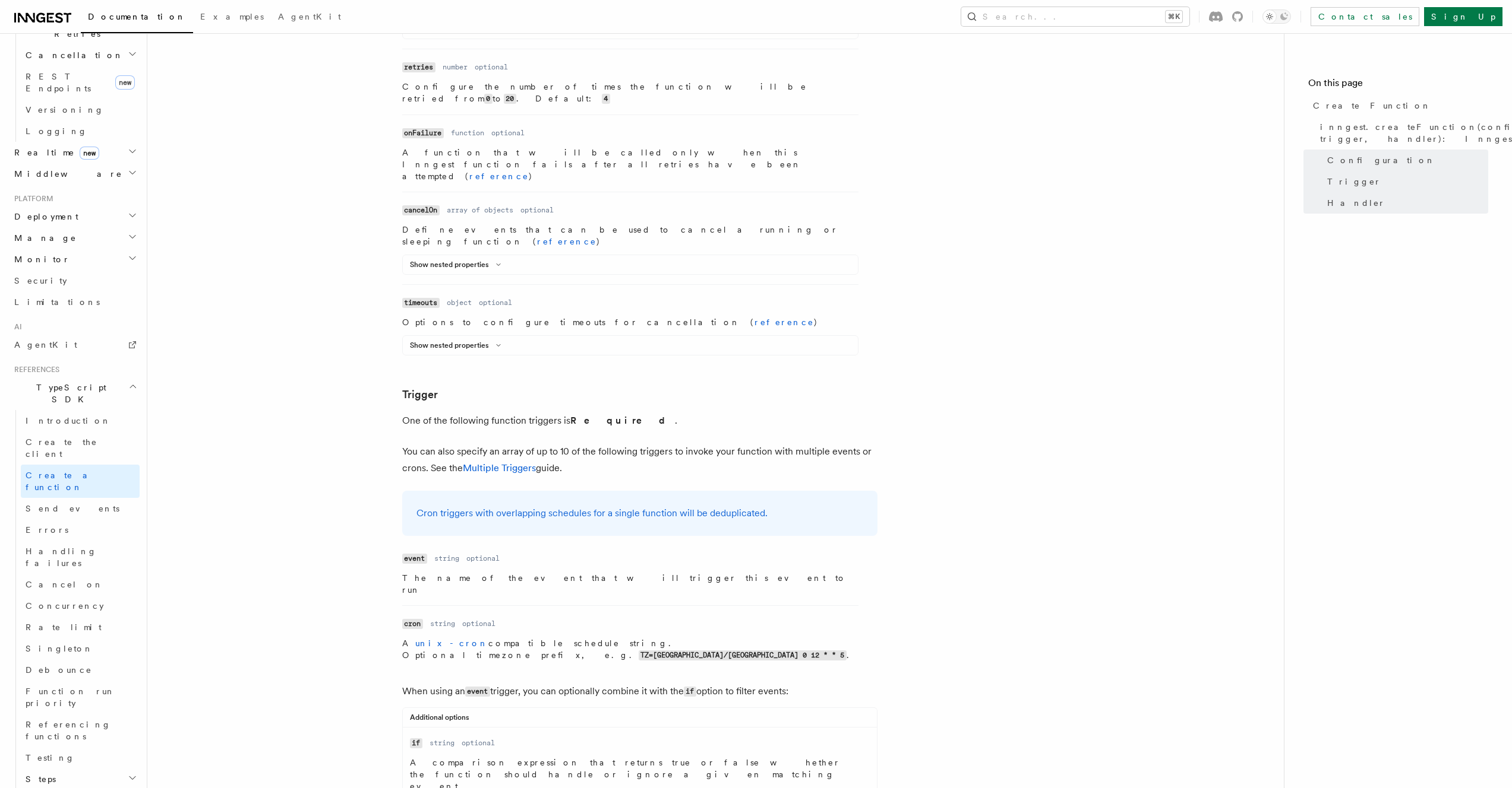
scroll to position [1270, 0]
click at [307, 356] on article "References TypeScript SDK Create Function Define your functions using the creat…" at bounding box center [716, 509] width 1098 height 3455
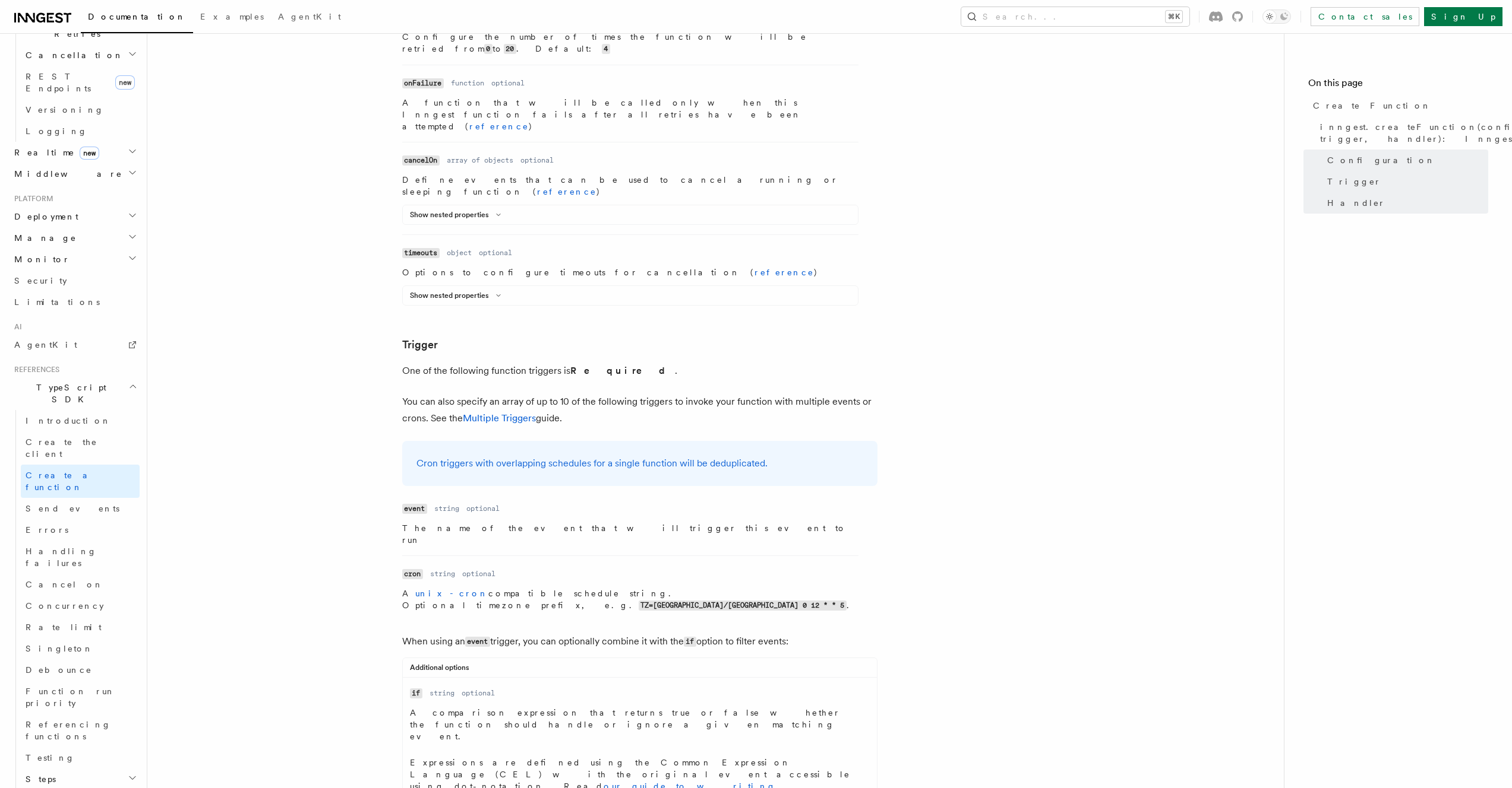
scroll to position [1320, 0]
click at [305, 357] on article "References TypeScript SDK Create Function Define your functions using the creat…" at bounding box center [716, 460] width 1098 height 3455
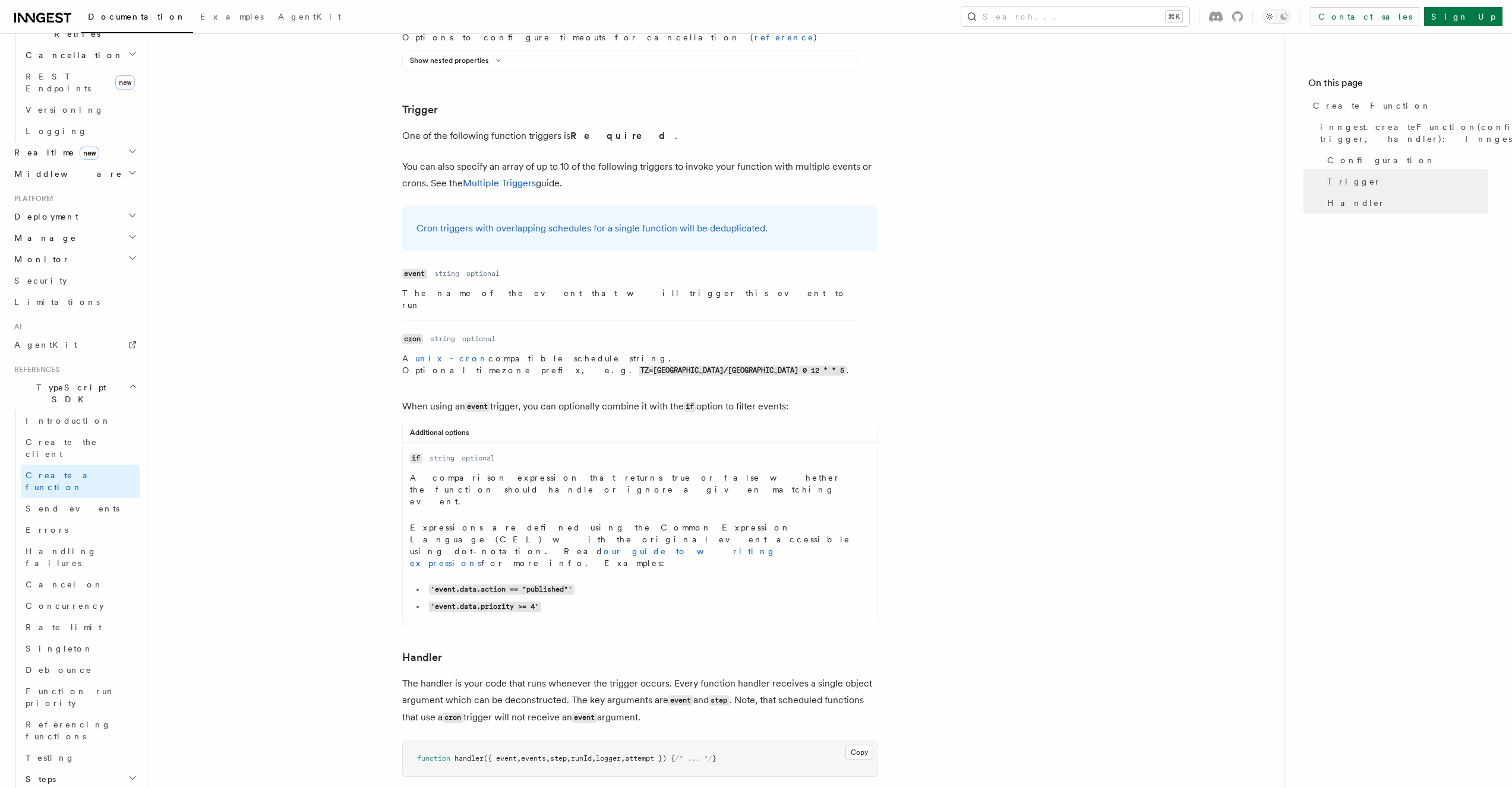
scroll to position [1563, 0]
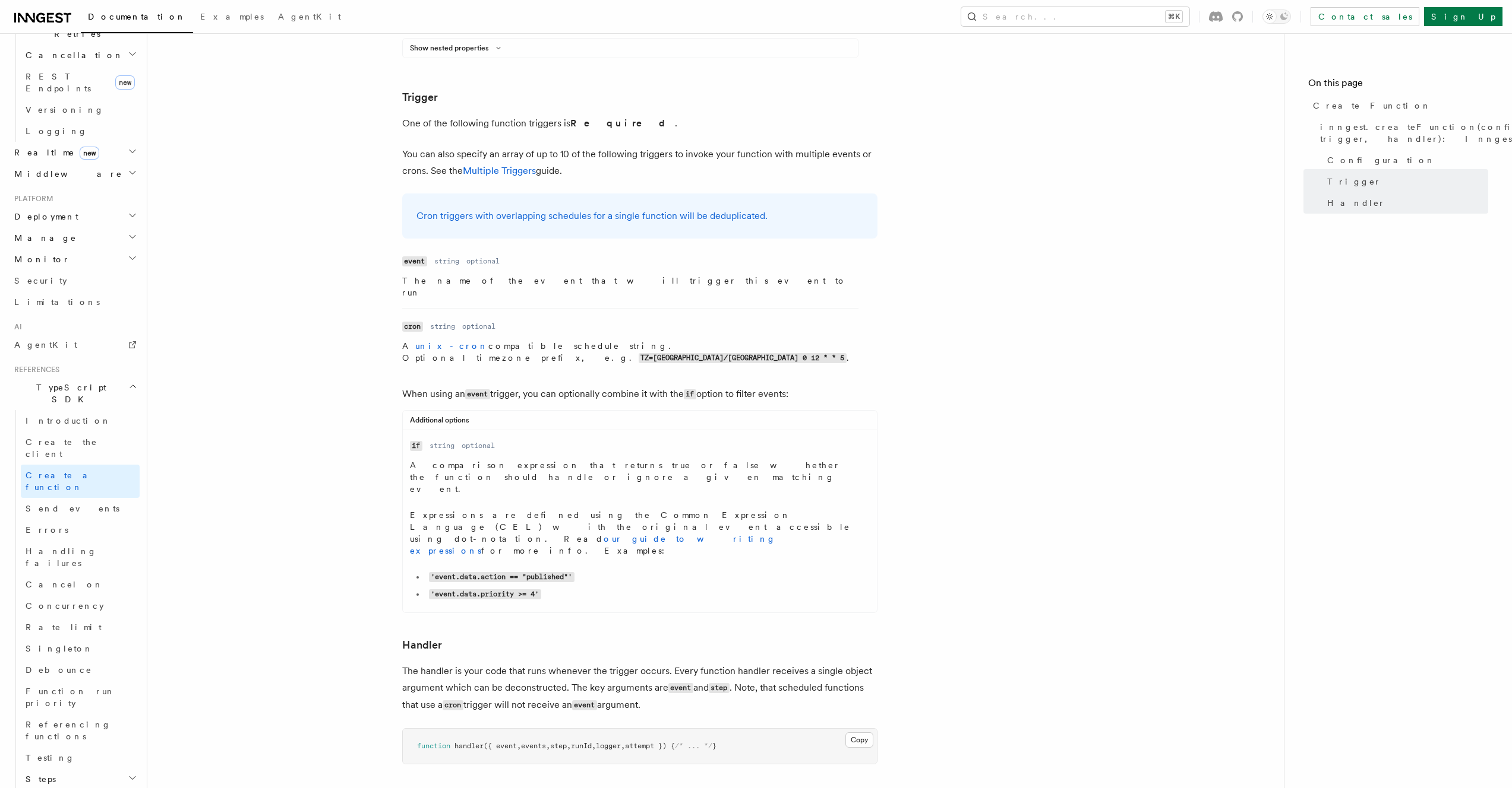
click at [335, 324] on article "References TypeScript SDK Create Function Define your functions using the creat…" at bounding box center [716, 216] width 1098 height 3455
click at [310, 210] on article "References TypeScript SDK Create Function Define your functions using the creat…" at bounding box center [716, 216] width 1098 height 3455
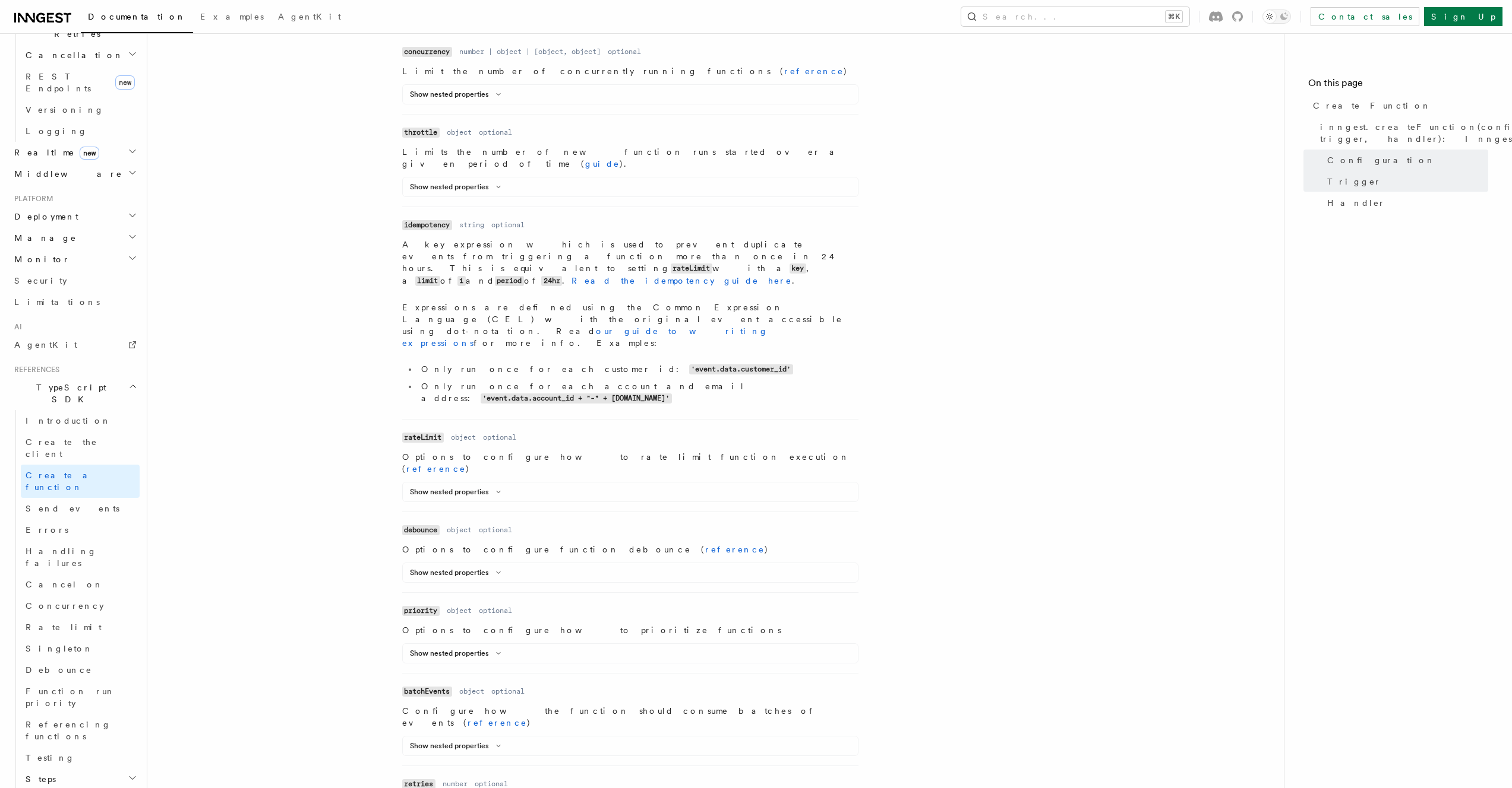
scroll to position [0, 0]
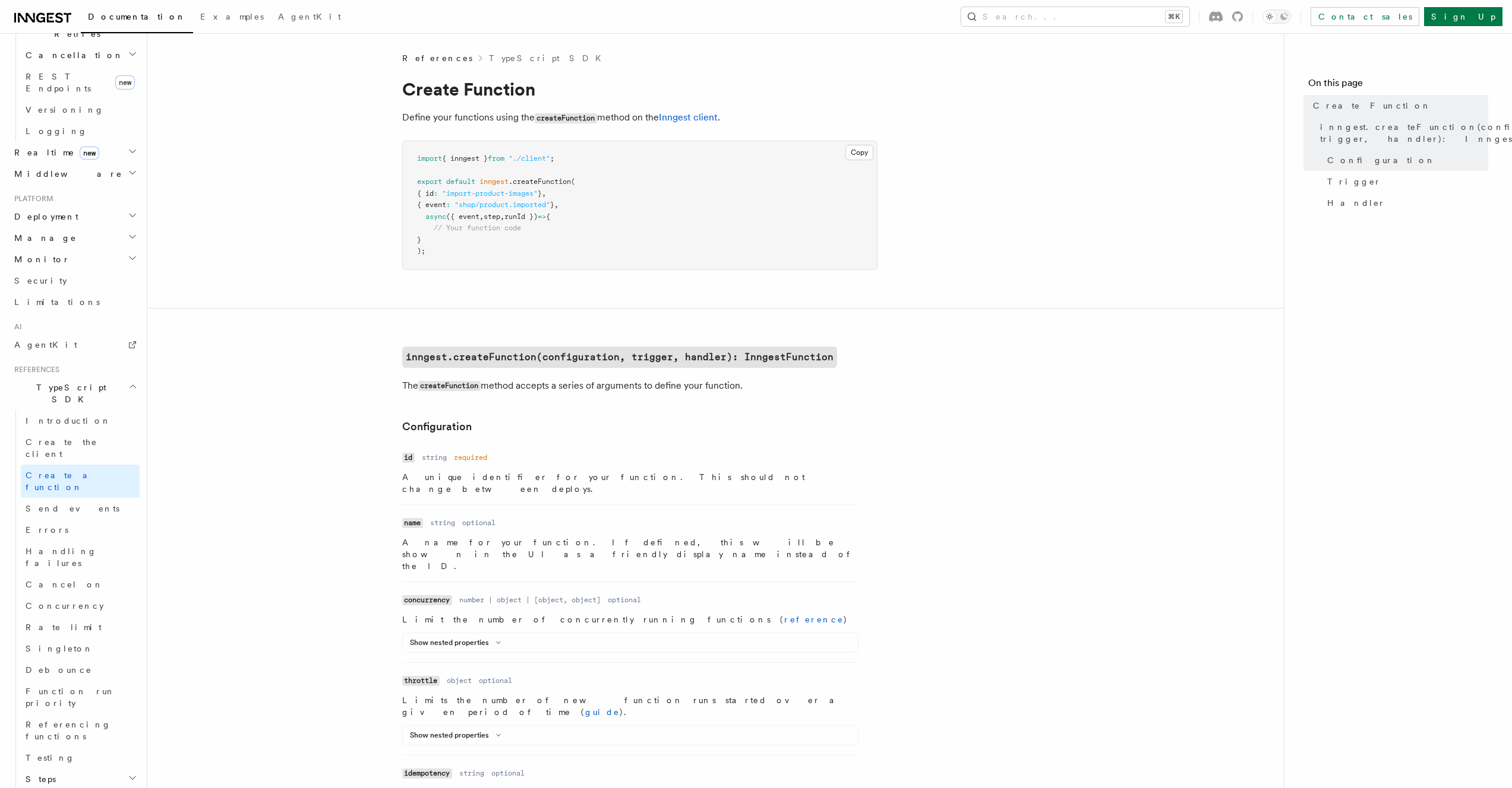
click at [440, 206] on span "{ event" at bounding box center [431, 201] width 29 height 8
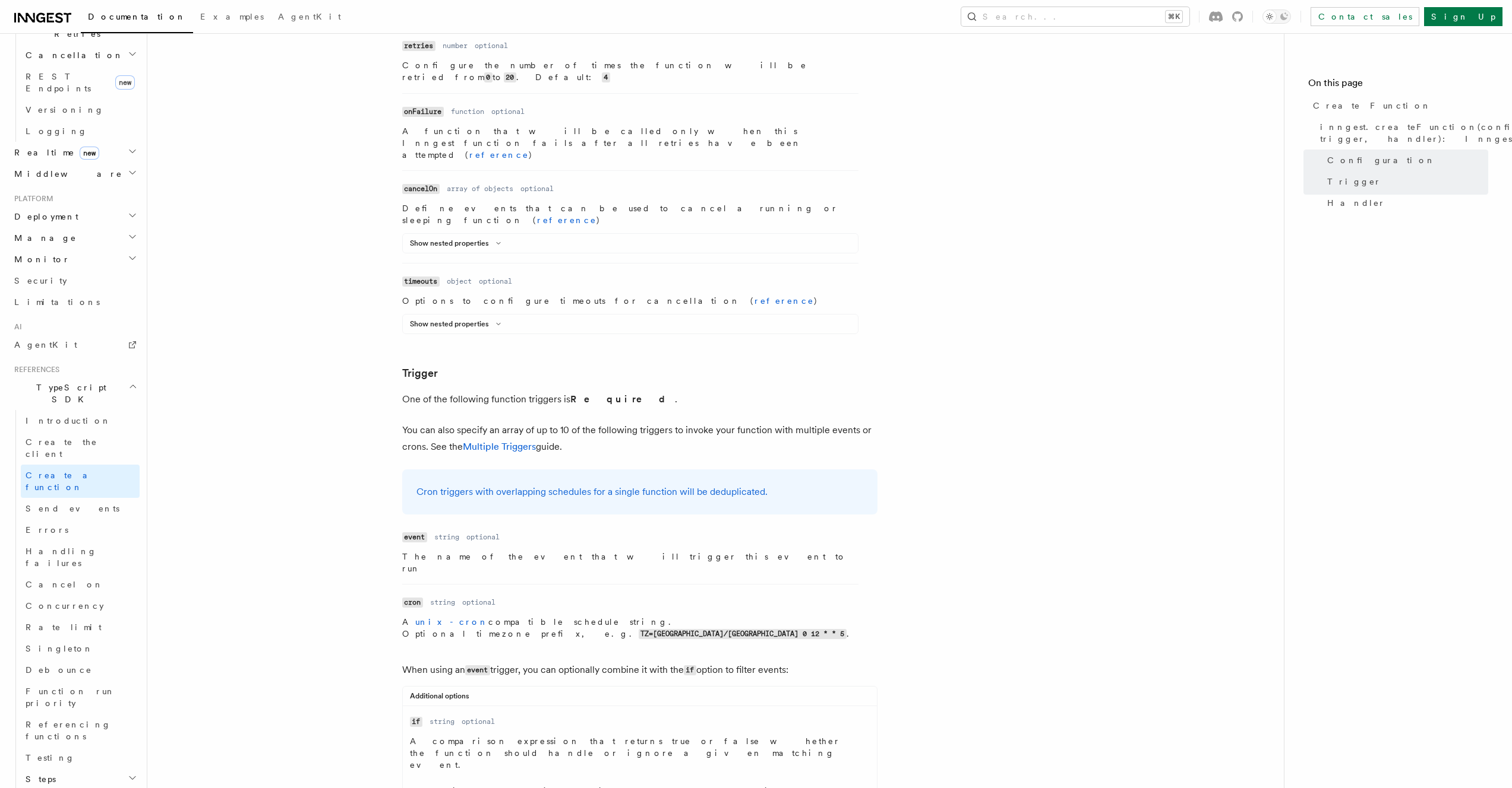
scroll to position [1346, 0]
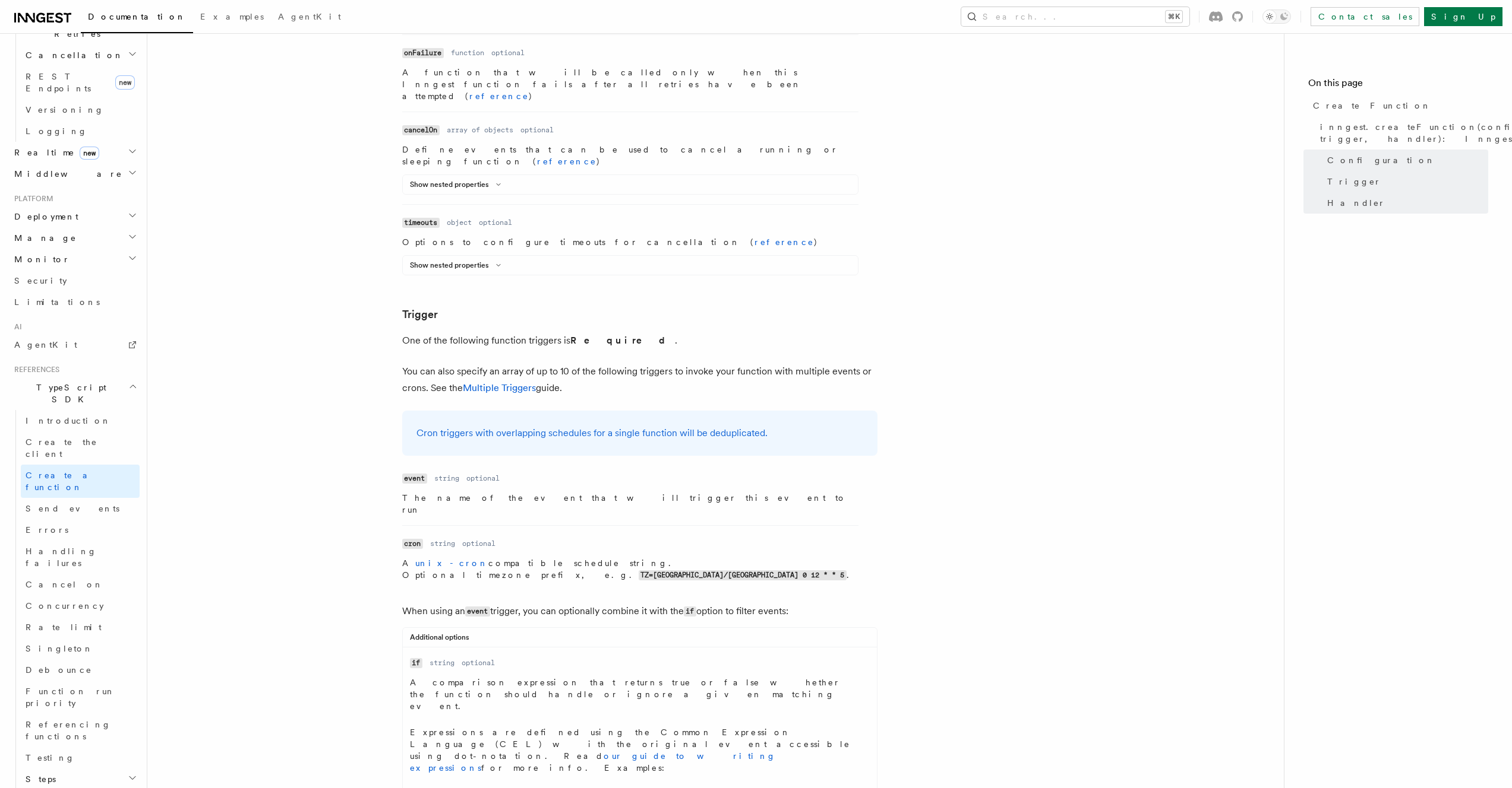
click at [338, 235] on article "References TypeScript SDK Create Function Define your functions using the creat…" at bounding box center [716, 434] width 1098 height 3455
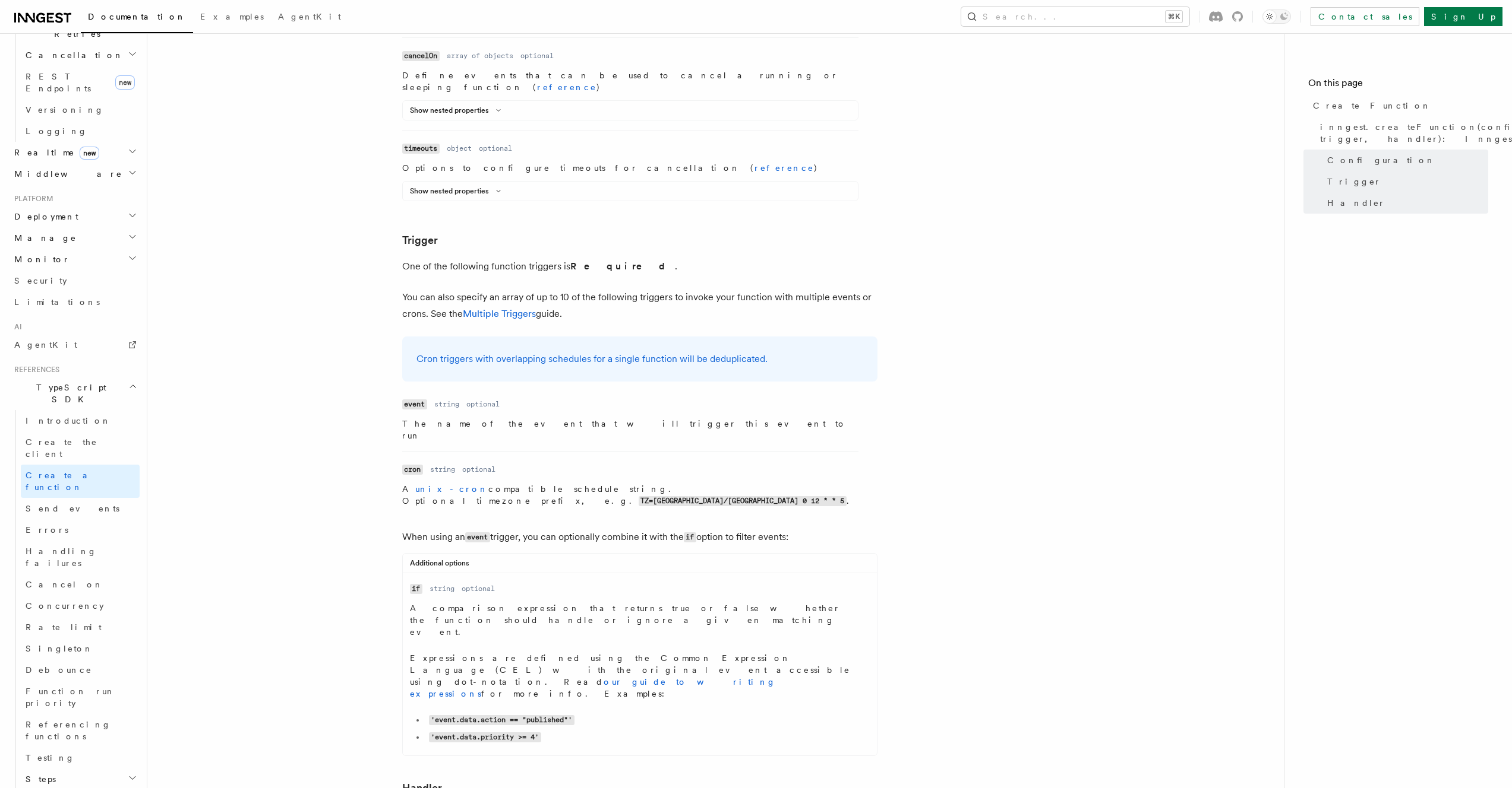
scroll to position [1427, 0]
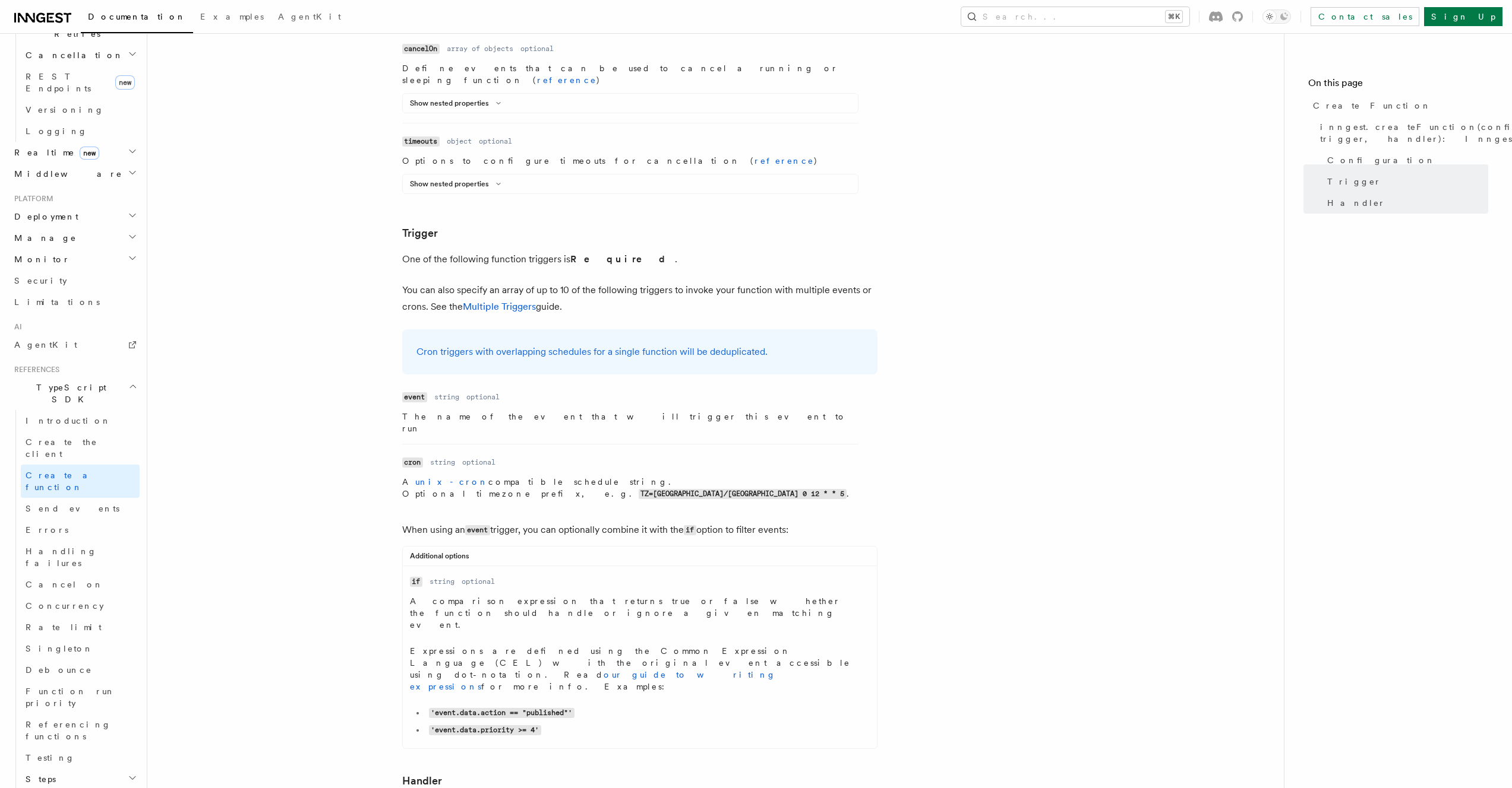
click at [339, 247] on article "References TypeScript SDK Create Function Define your functions using the creat…" at bounding box center [716, 353] width 1098 height 3455
click at [345, 239] on article "References TypeScript SDK Create Function Define your functions using the creat…" at bounding box center [716, 353] width 1098 height 3455
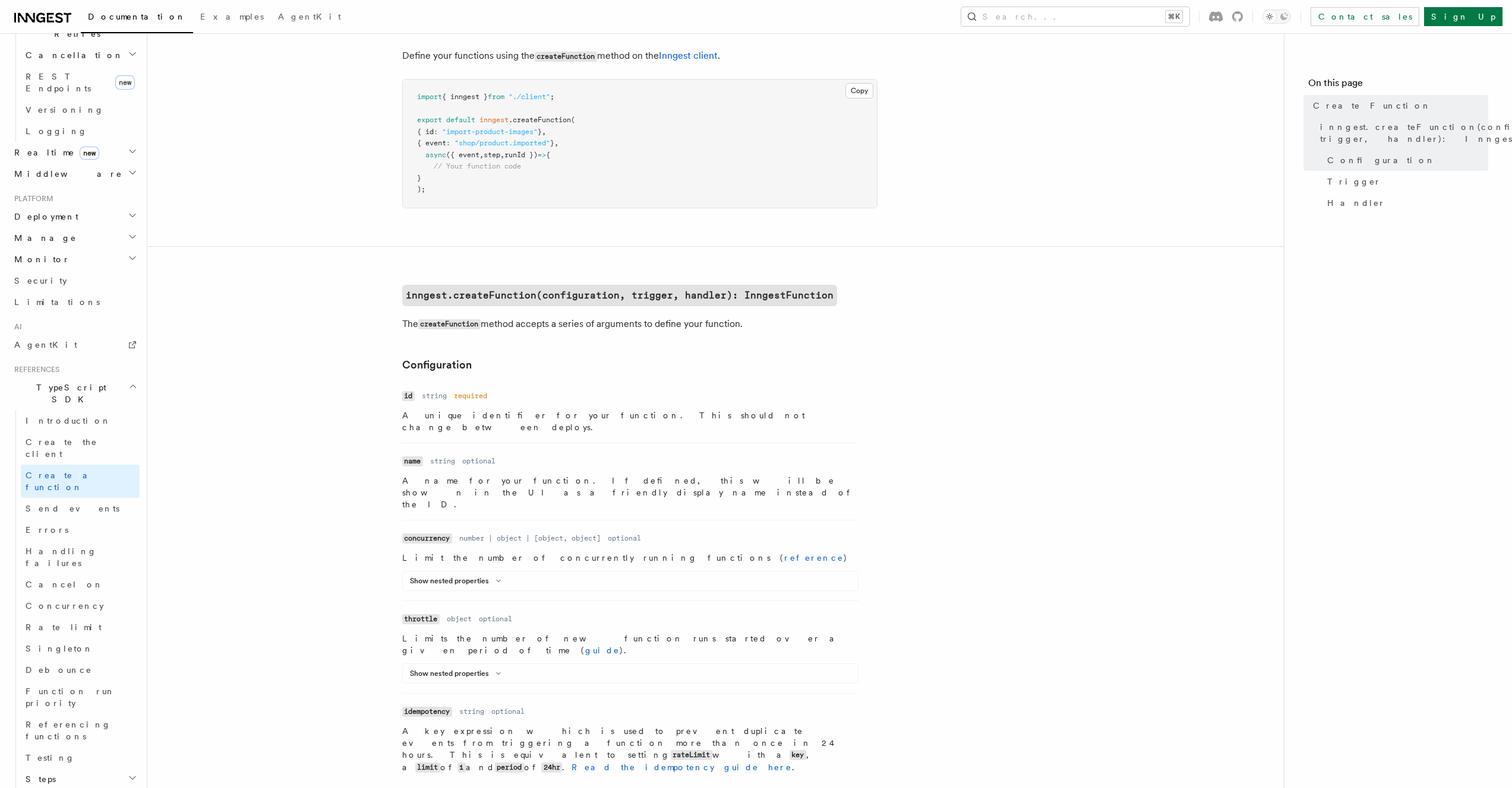
scroll to position [0, 0]
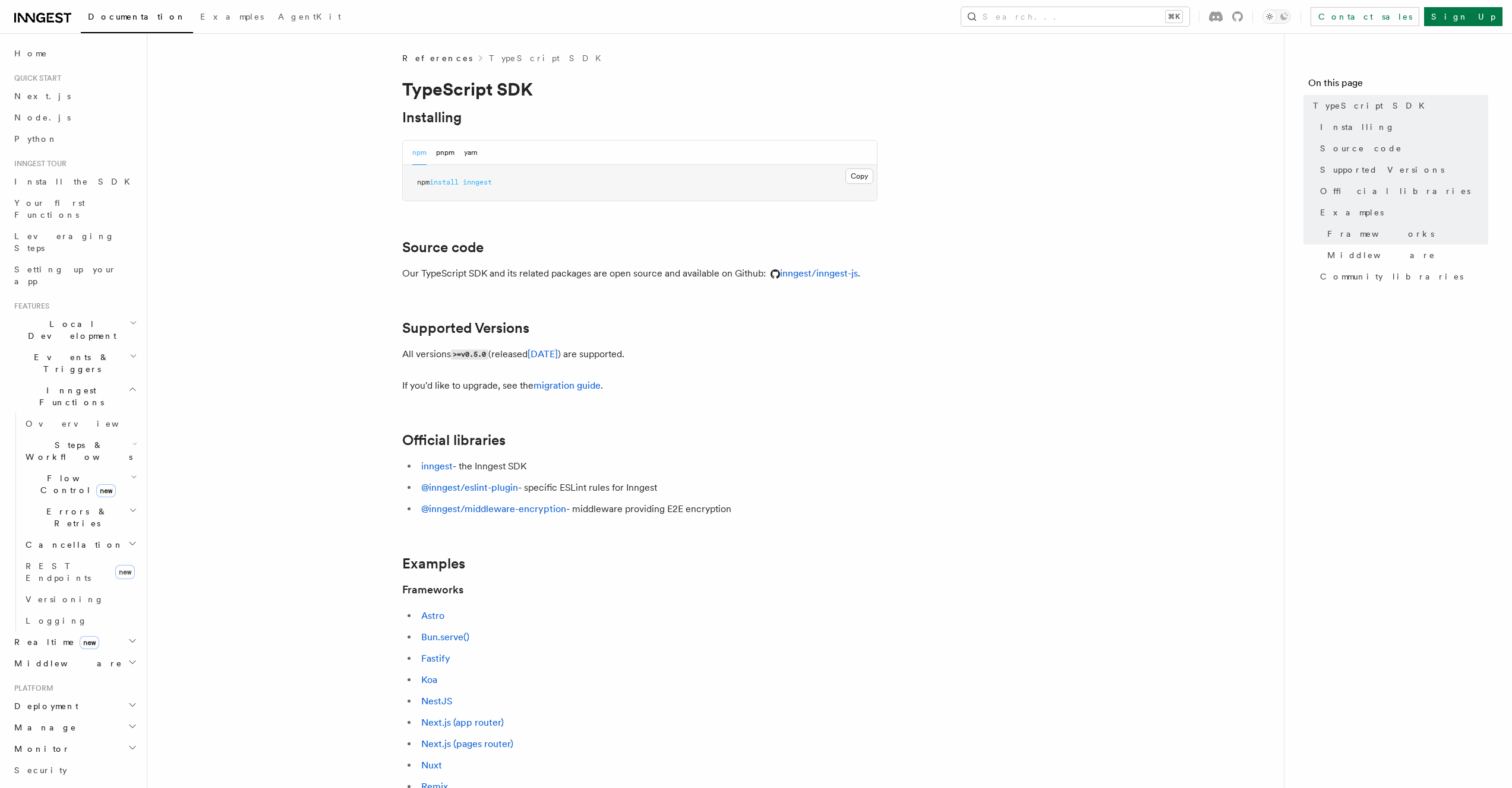
click at [248, 345] on article "References TypeScript SDK TypeScript SDK Installing npm pnpm yarn Copy Copied n…" at bounding box center [716, 675] width 1098 height 1245
click at [331, 359] on article "References TypeScript SDK TypeScript SDK Installing npm pnpm yarn Copy Copied n…" at bounding box center [716, 675] width 1098 height 1245
click at [695, 311] on article "References TypeScript SDK TypeScript SDK Installing npm pnpm yarn Copy Copied n…" at bounding box center [716, 675] width 1098 height 1245
click at [443, 153] on button "pnpm" at bounding box center [445, 152] width 18 height 24
click at [345, 338] on article "References TypeScript SDK TypeScript SDK Installing npm pnpm yarn Copy Copied p…" at bounding box center [716, 675] width 1098 height 1245
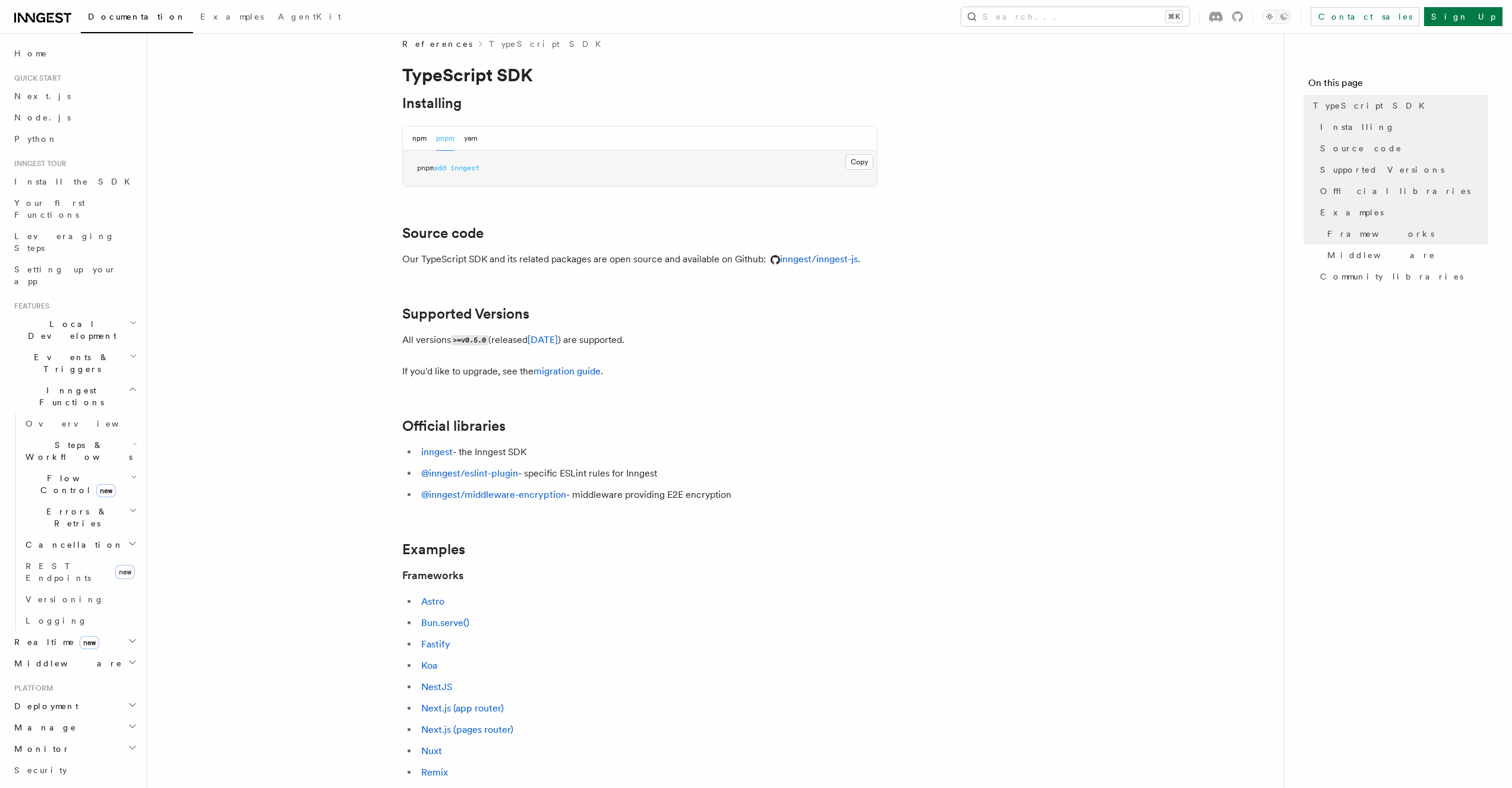
scroll to position [15, 0]
click at [356, 397] on article "References TypeScript SDK TypeScript SDK Installing npm pnpm yarn Copy Copied p…" at bounding box center [716, 659] width 1098 height 1245
click at [1122, 407] on article "References TypeScript SDK TypeScript SDK Installing npm pnpm yarn Copy Copied p…" at bounding box center [716, 659] width 1098 height 1245
